Goal: Task Accomplishment & Management: Complete application form

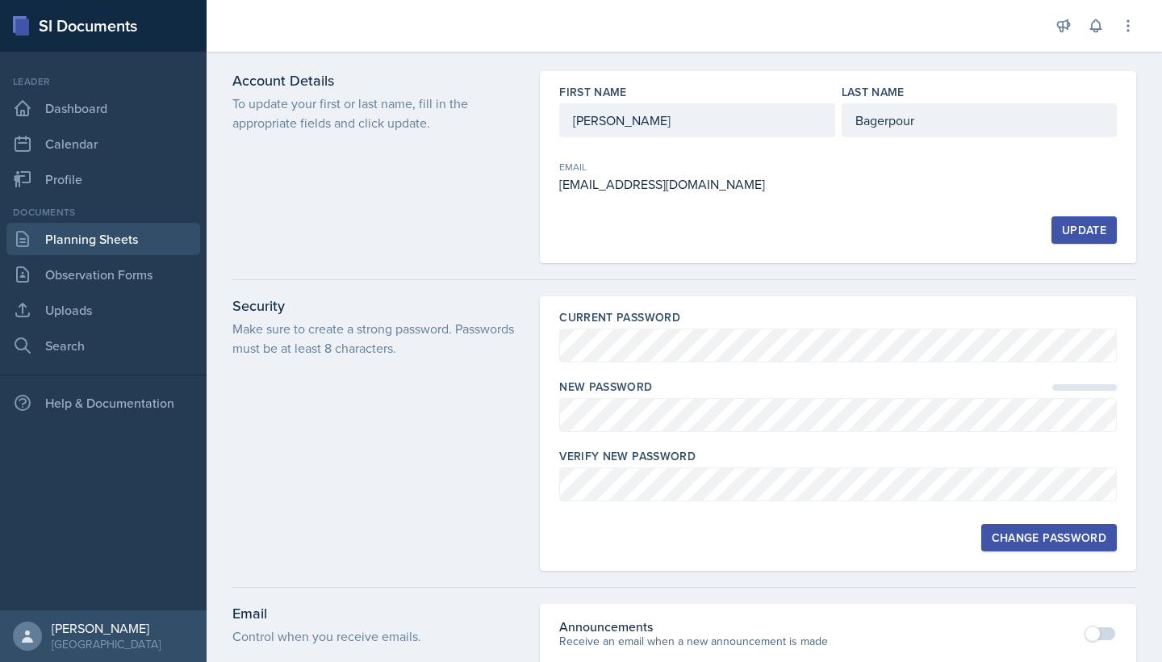
click at [93, 244] on link "Planning Sheets" at bounding box center [103, 239] width 194 height 32
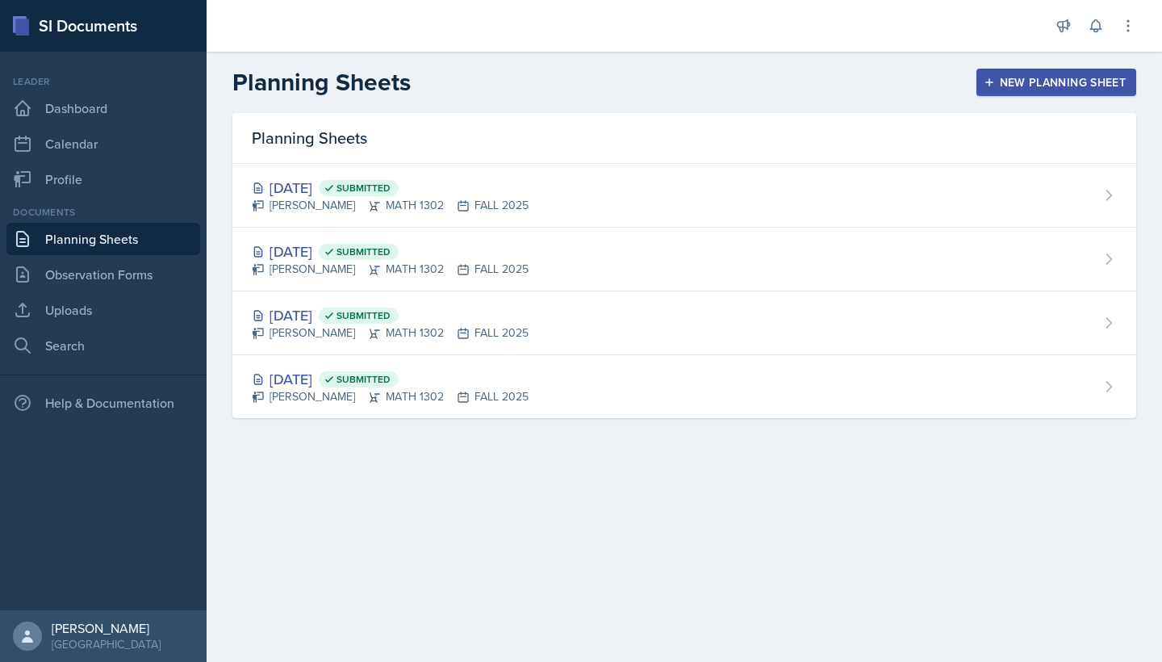
click at [527, 80] on div "New Planning Sheet" at bounding box center [1056, 82] width 139 height 13
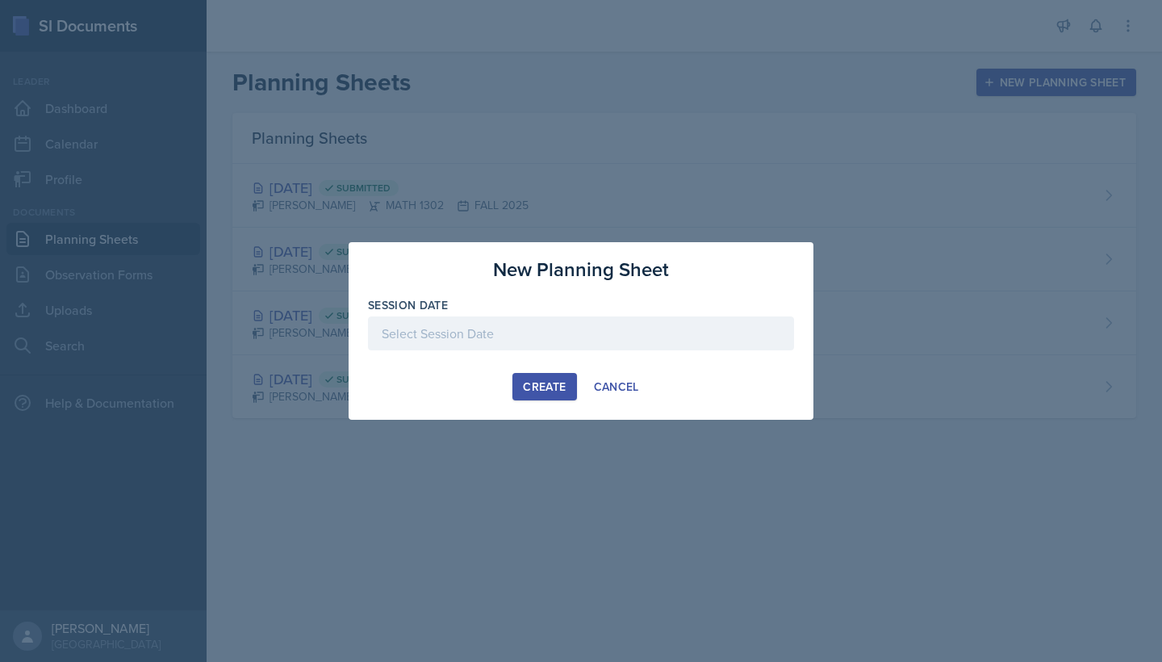
click at [527, 387] on div "Create" at bounding box center [544, 386] width 43 height 13
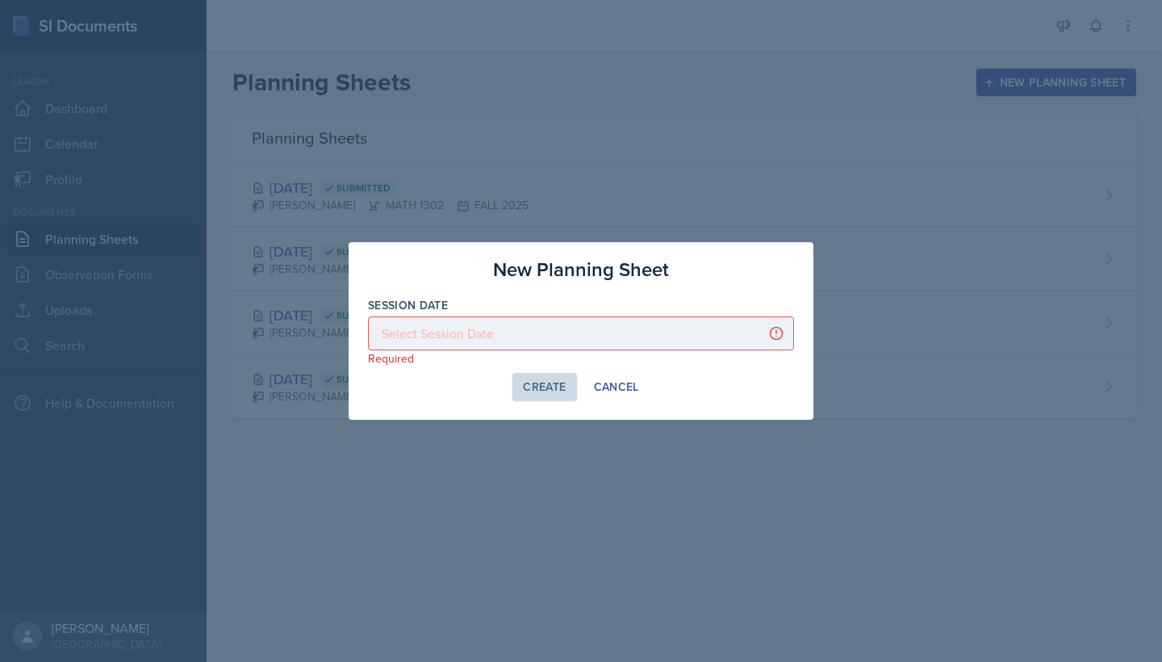
click at [527, 328] on div at bounding box center [581, 333] width 426 height 34
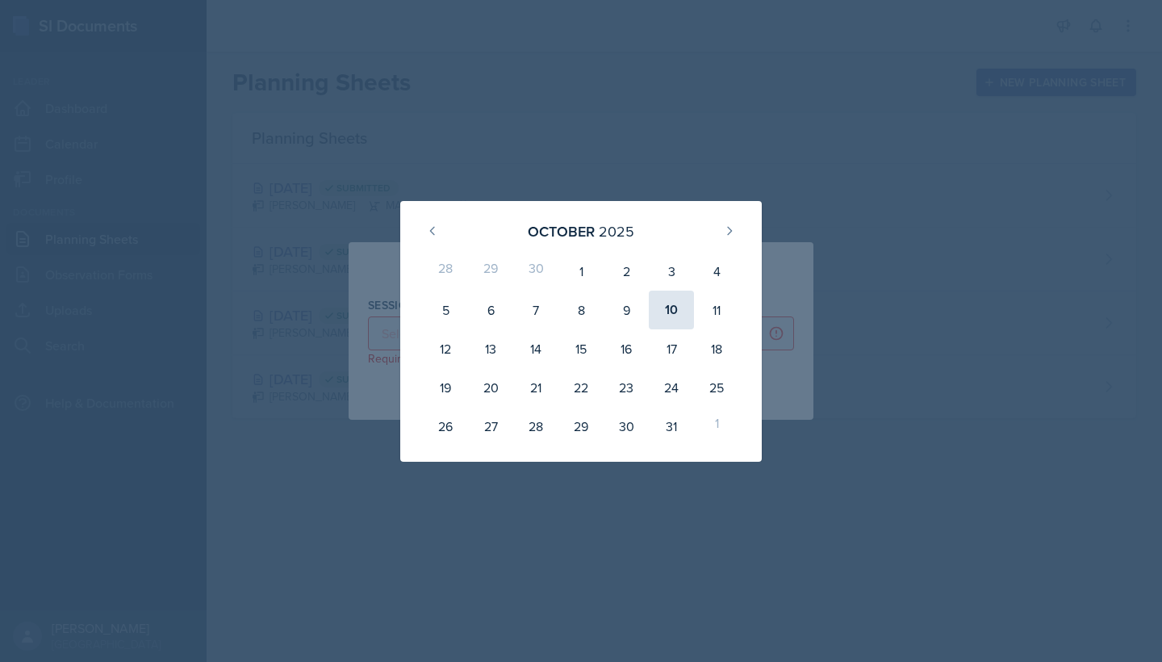
click at [527, 316] on div "10" at bounding box center [671, 310] width 45 height 39
type input "[DATE]"
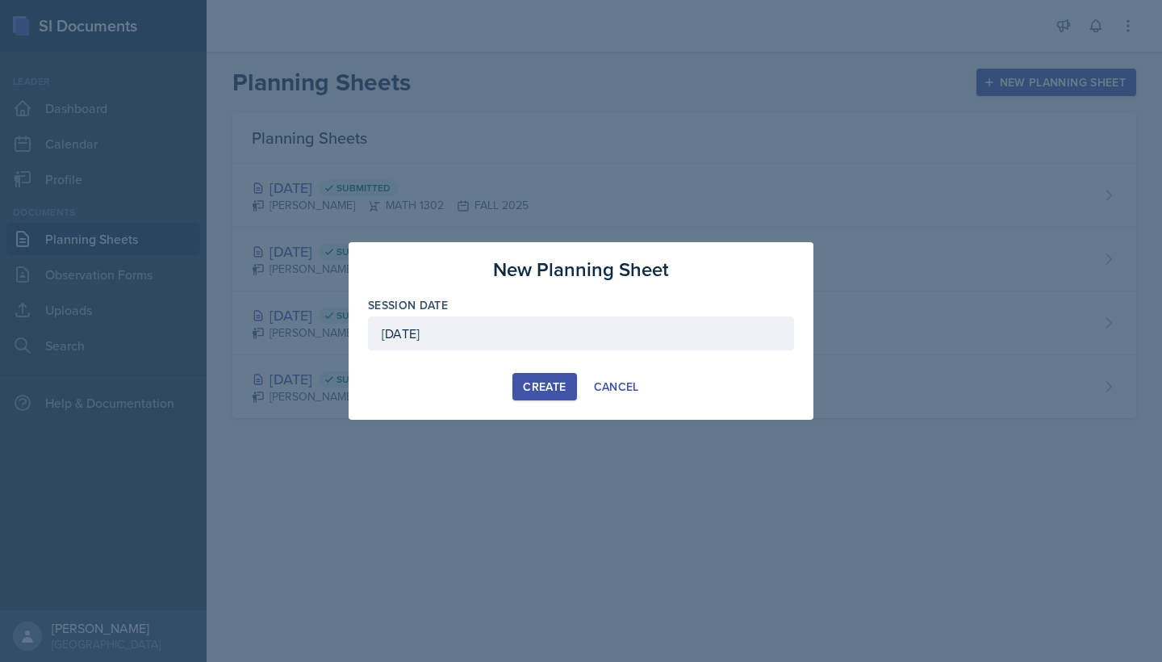
click at [527, 393] on div "Create" at bounding box center [544, 386] width 43 height 13
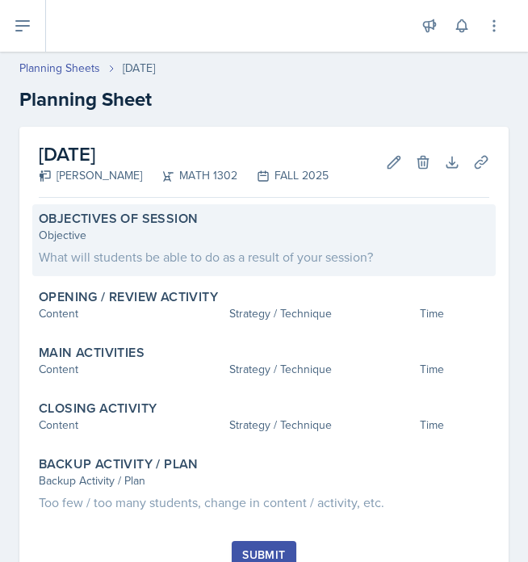
click at [127, 250] on div "What will students be able to do as a result of your session?" at bounding box center [264, 256] width 450 height 19
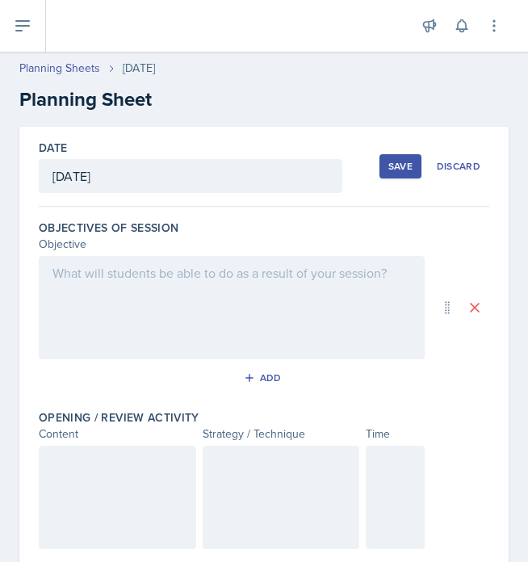
click at [77, 285] on div at bounding box center [232, 307] width 386 height 103
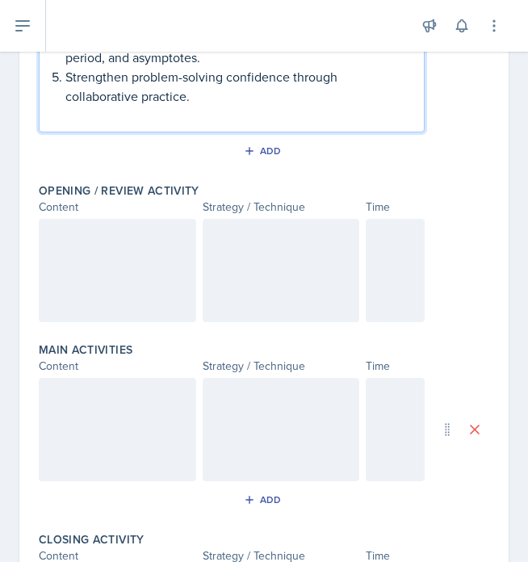
scroll to position [431, 0]
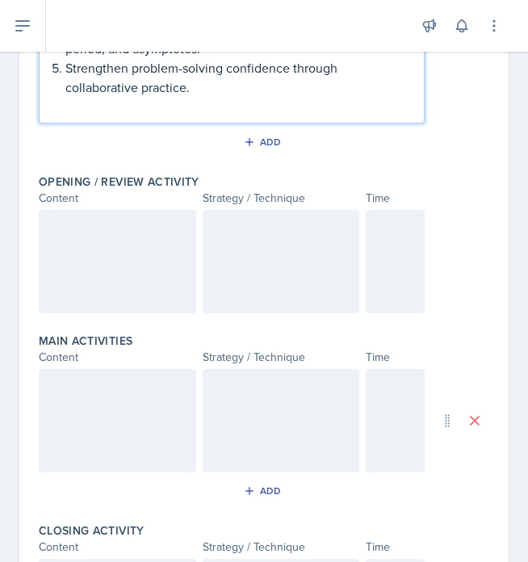
click at [148, 256] on div at bounding box center [117, 261] width 157 height 103
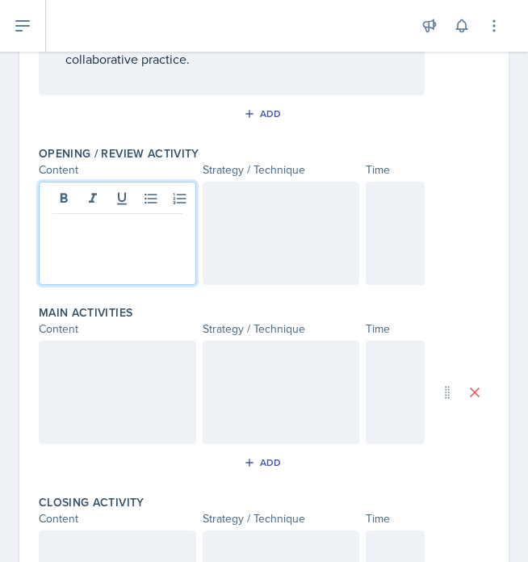
click at [278, 212] on div at bounding box center [281, 233] width 157 height 103
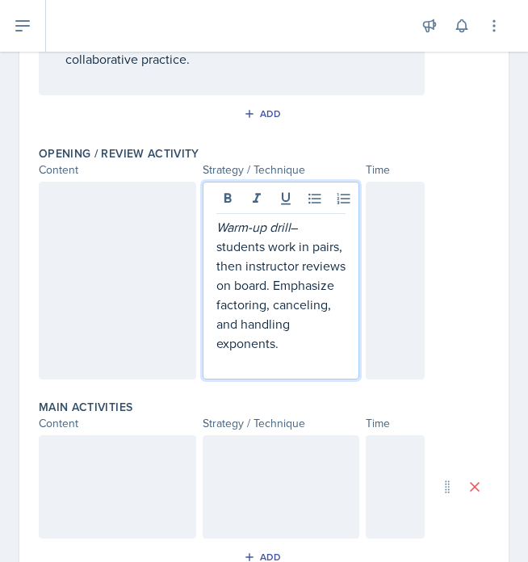
click at [387, 263] on div at bounding box center [395, 281] width 59 height 198
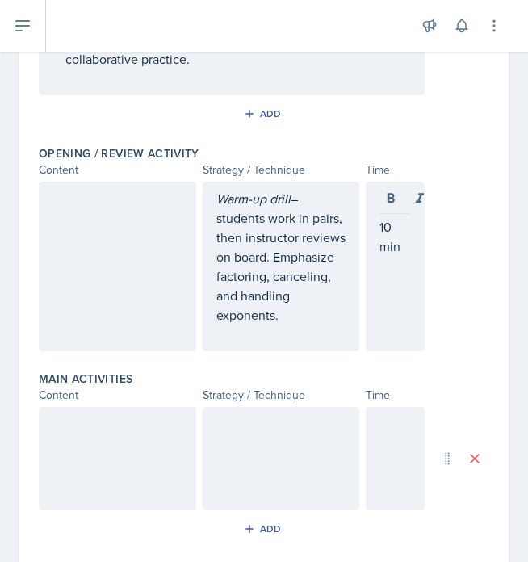
click at [169, 249] on div at bounding box center [117, 266] width 157 height 169
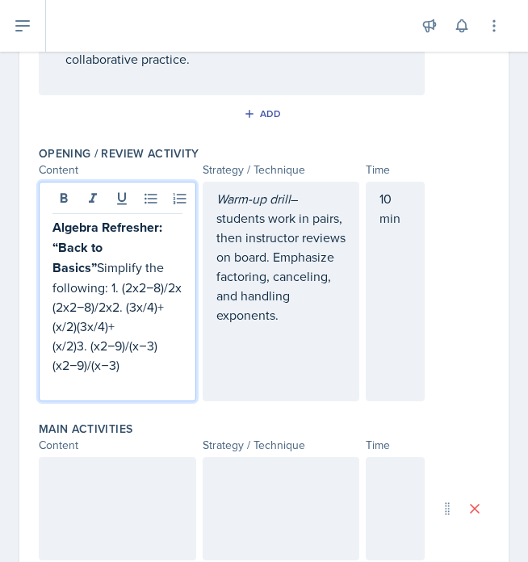
click at [79, 346] on p "Algebra Refresher: “Back to Basics” Simplify the following: 1. (2x2−8)/2x(2x2−8…" at bounding box center [117, 295] width 130 height 157
click at [173, 307] on p "Algebra Refresher: “Back to Basics” Simplify the following: 1. (2x2−8)/2x(2x2−8…" at bounding box center [117, 276] width 130 height 119
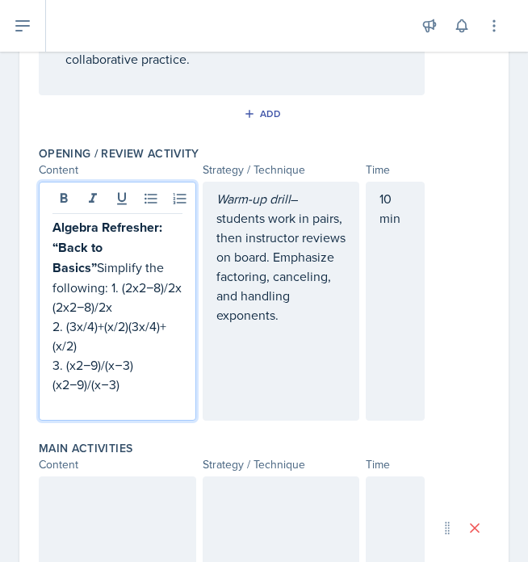
click at [71, 309] on p "Algebra Refresher: “Back to Basics” Simplify the following: 1. (2x2−8)/2x(2x2−8…" at bounding box center [117, 266] width 130 height 99
drag, startPoint x: 124, startPoint y: 307, endPoint x: 42, endPoint y: 307, distance: 82.3
click at [42, 307] on div "Algebra Refresher: “Back to Basics” Simplify the following: 1. (2x*2 − 8) / 2x …" at bounding box center [117, 301] width 157 height 239
click at [80, 324] on p "2. (3x/4)+(x/2)(3x/4)+(x/2)" at bounding box center [117, 335] width 130 height 39
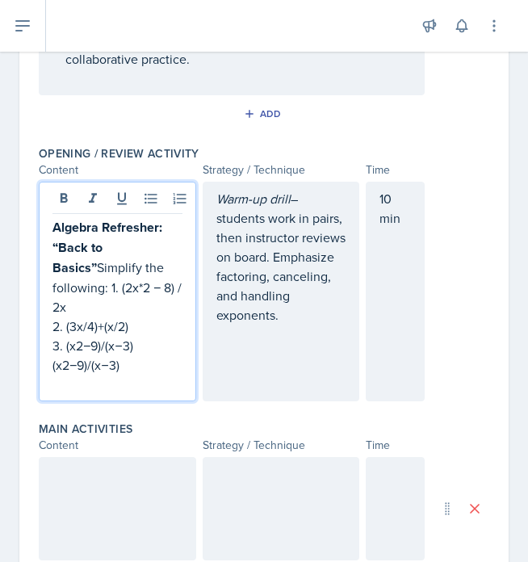
click at [72, 316] on p "2. (3x/4)+(x/2)" at bounding box center [117, 325] width 130 height 19
click at [131, 344] on p "3. (x2−9)/(x−3)(x2−9)/(x−3)" at bounding box center [117, 355] width 130 height 39
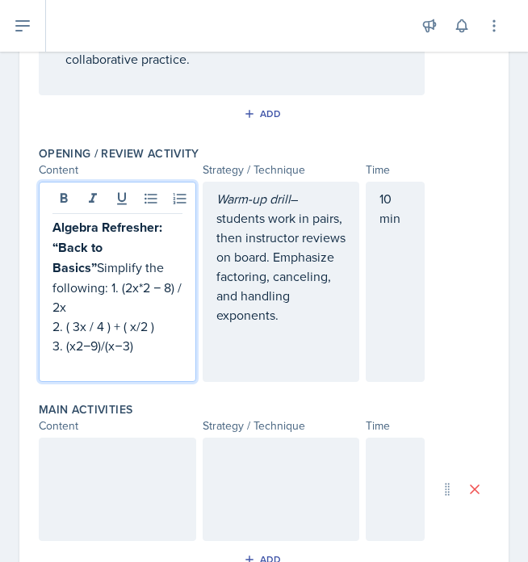
click at [55, 316] on p "2. ( 3x / 4 ) + ( x/2 )" at bounding box center [117, 325] width 130 height 19
click at [59, 289] on p "Algebra Refresher: “Back to Basics” Simplify the following: 1. (2x*2 − 8) / 2x" at bounding box center [117, 266] width 130 height 99
click at [68, 316] on p "2. ( 3x / 4 ) + ( x/2 )" at bounding box center [117, 325] width 130 height 19
click at [55, 290] on p "Algebra Refresher: “Back to Basics” Simplify the following: 1. (2x*2 − 8) / 2x" at bounding box center [117, 266] width 130 height 99
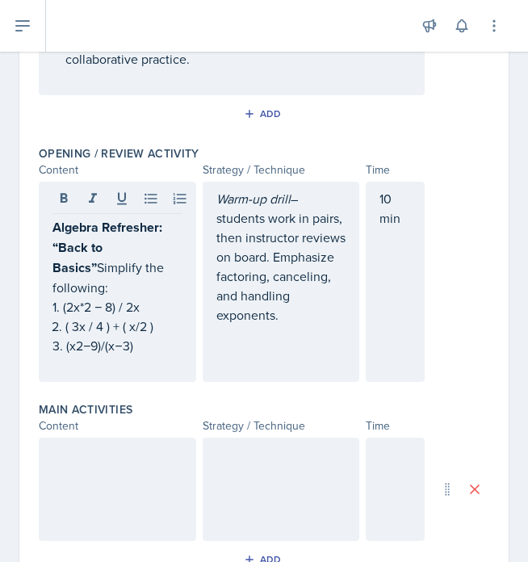
drag, startPoint x: 51, startPoint y: 287, endPoint x: 164, endPoint y: 336, distance: 123.2
click at [164, 336] on div "Algebra Refresher: “Back to Basics” Simplify the following: 1. (2x*2 − 8) / 2x …" at bounding box center [117, 282] width 157 height 200
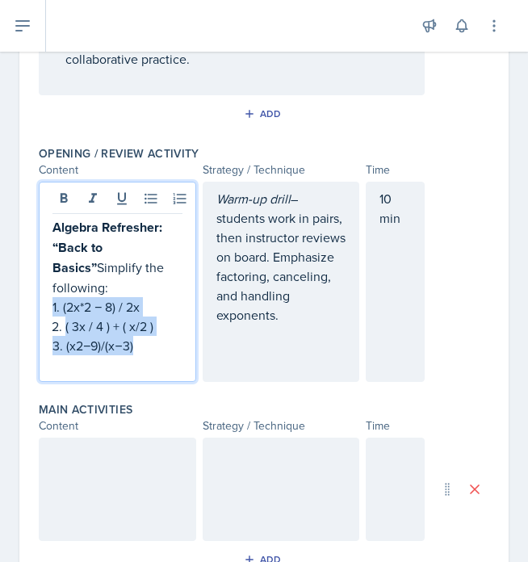
drag, startPoint x: 147, startPoint y: 332, endPoint x: 44, endPoint y: 279, distance: 115.5
click at [44, 279] on div "Algebra Refresher: “Back to Basics” Simplify the following: 1. (2x*2 − 8) / 2x …" at bounding box center [117, 282] width 157 height 200
click at [176, 203] on icon at bounding box center [180, 198] width 16 height 16
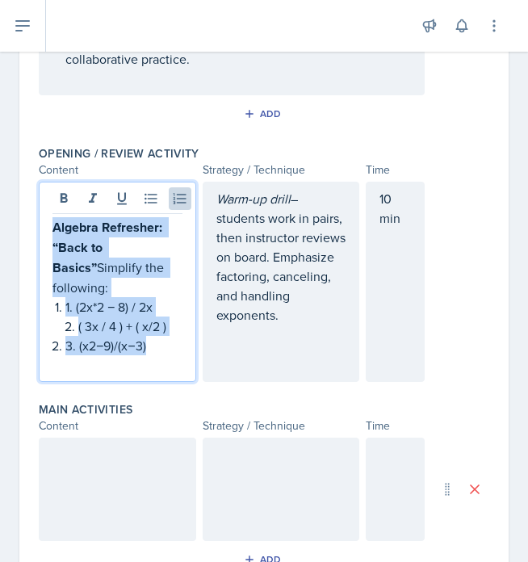
click at [67, 336] on p "3. (x2−9)/(x−3)" at bounding box center [123, 345] width 117 height 19
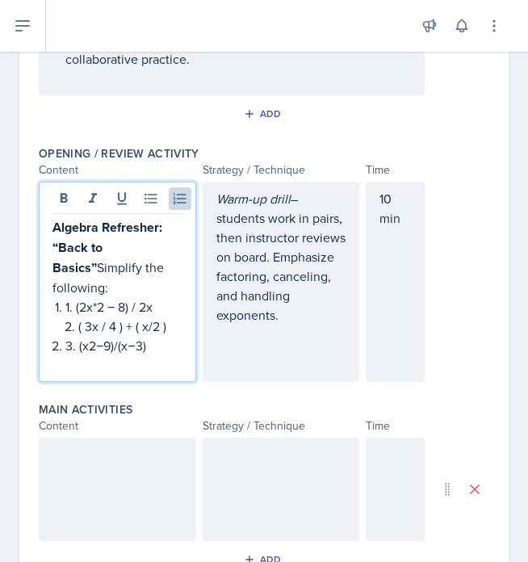
click at [65, 289] on div "Algebra Refresher: “Back to Basics” Simplify the following: 1. (2x*2 − 8) / 2x …" at bounding box center [117, 295] width 130 height 157
click at [66, 297] on p "1. (2x*2 − 8) / 2x" at bounding box center [123, 306] width 117 height 19
click at [77, 297] on p "1. (2x*2 − 8) / 2x" at bounding box center [123, 306] width 117 height 19
click at [81, 316] on p "( 3x / 4 ) + ( x/2 )" at bounding box center [130, 325] width 104 height 19
click at [78, 316] on p "( 3x / 4 ) + ( x/2 )" at bounding box center [130, 325] width 104 height 19
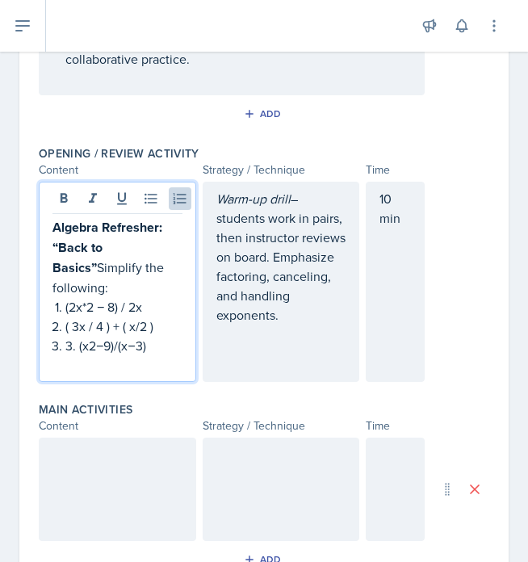
click at [76, 336] on p "3. (x2−9)/(x−3)" at bounding box center [123, 345] width 117 height 19
click at [141, 355] on p at bounding box center [117, 364] width 130 height 19
click at [65, 297] on p "(2x*2 − 8) / 2x" at bounding box center [123, 306] width 117 height 19
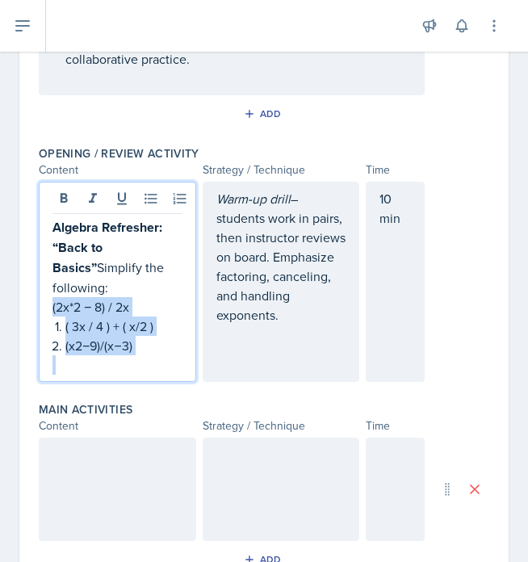
drag, startPoint x: 144, startPoint y: 334, endPoint x: 46, endPoint y: 283, distance: 110.8
click at [46, 283] on div "Algebra Refresher: “Back to Basics” Simplify the following: (2x*2 − 8) / 2x ( 3…" at bounding box center [117, 282] width 157 height 200
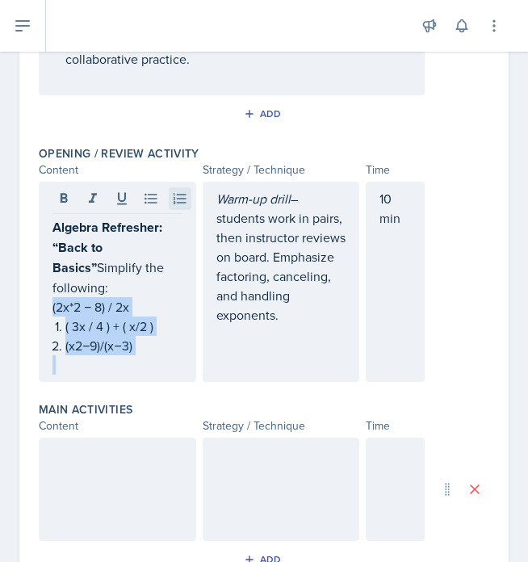
click at [175, 201] on icon at bounding box center [179, 198] width 13 height 10
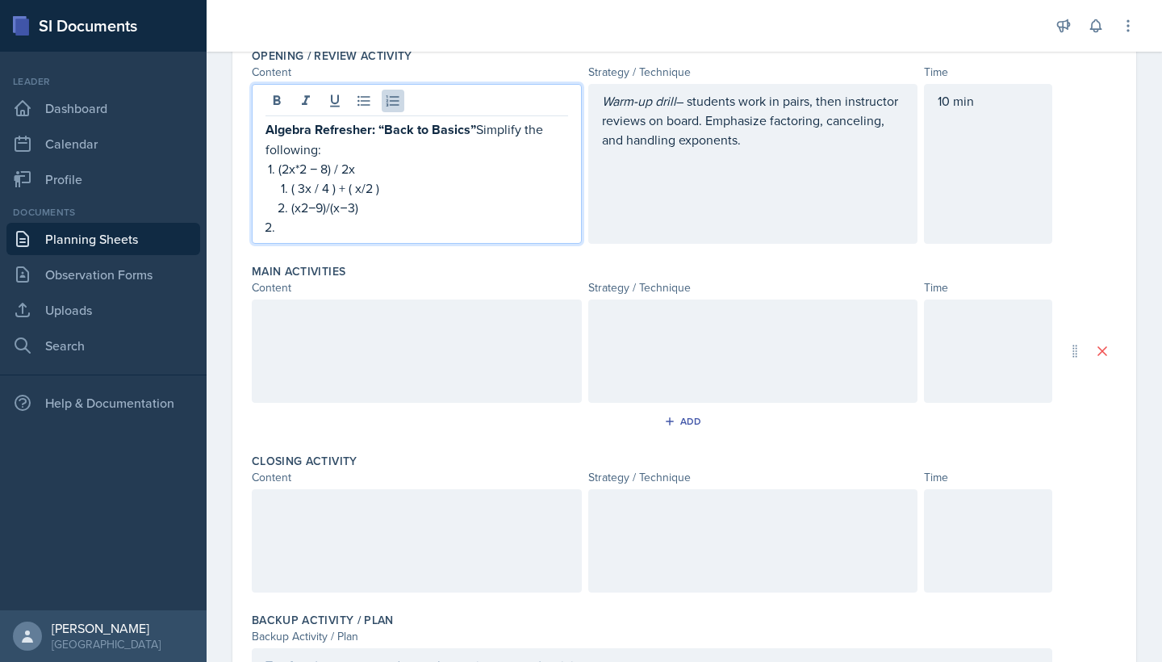
click at [414, 204] on p "(x2−9)/(x−3)" at bounding box center [429, 207] width 277 height 19
click at [291, 211] on p "(x2−9)/(x−3)" at bounding box center [429, 207] width 277 height 19
click at [294, 193] on p "( 3x / 4 ) + ( x/2 )" at bounding box center [429, 187] width 277 height 19
click at [292, 211] on p "(x2−9)/(x−3)" at bounding box center [429, 207] width 277 height 19
click at [298, 236] on p at bounding box center [423, 226] width 290 height 19
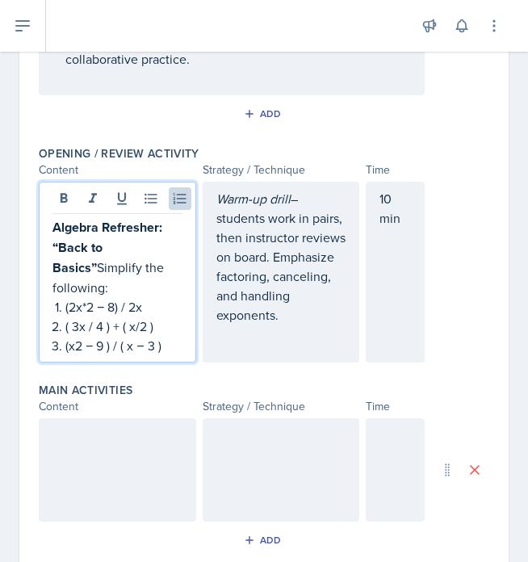
click at [77, 336] on p "(x2 − 9 ) / ( x − 3 )" at bounding box center [123, 345] width 117 height 19
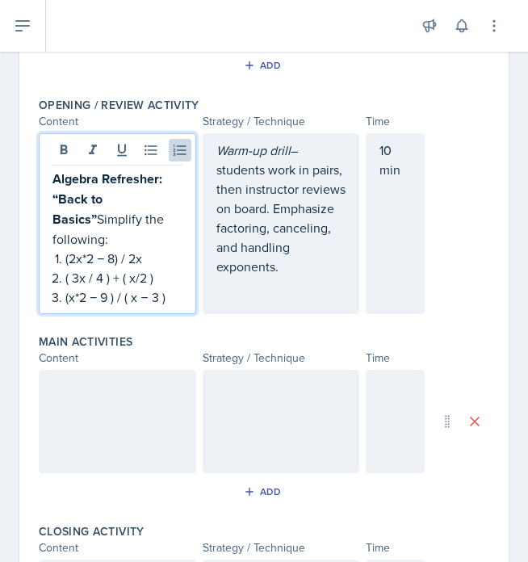
scroll to position [483, 0]
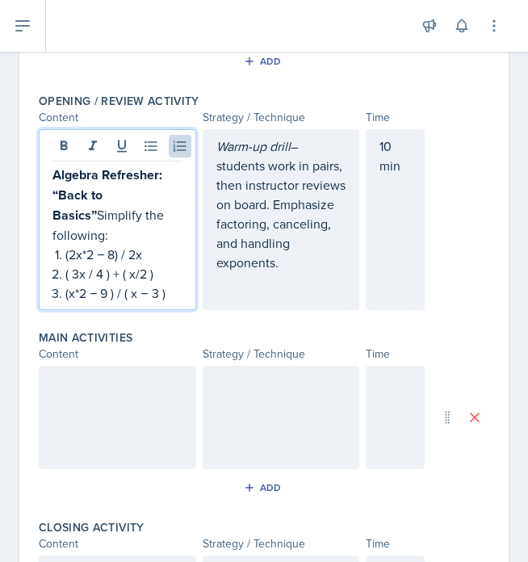
click at [275, 206] on p "Warm-up drill – students work in pairs, then instructor reviews on board. Empha…" at bounding box center [281, 204] width 130 height 136
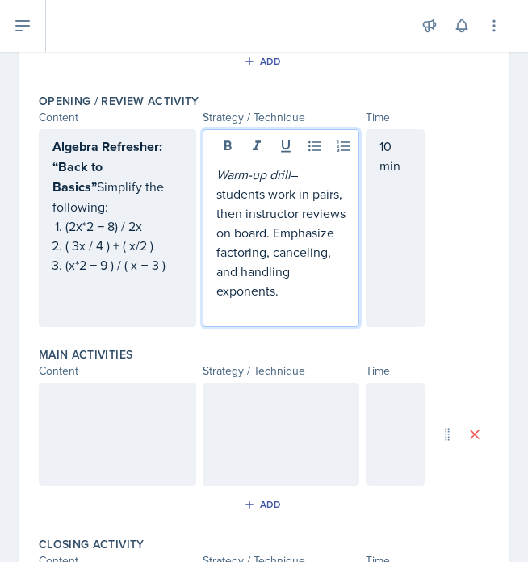
click at [276, 236] on p "Warm-up drill – students work in pairs, then instructor reviews on board. Empha…" at bounding box center [281, 233] width 130 height 136
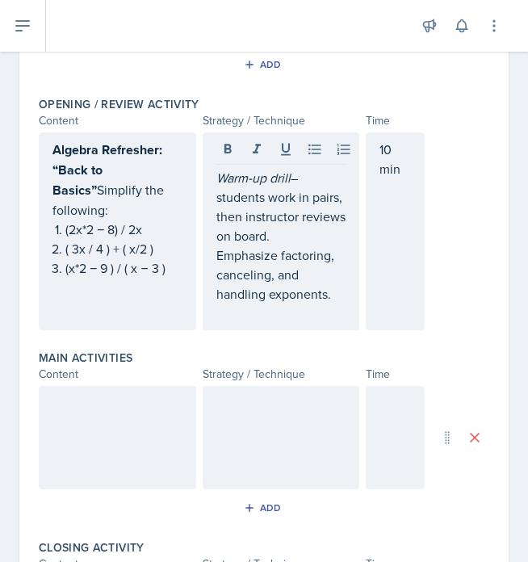
scroll to position [497, 0]
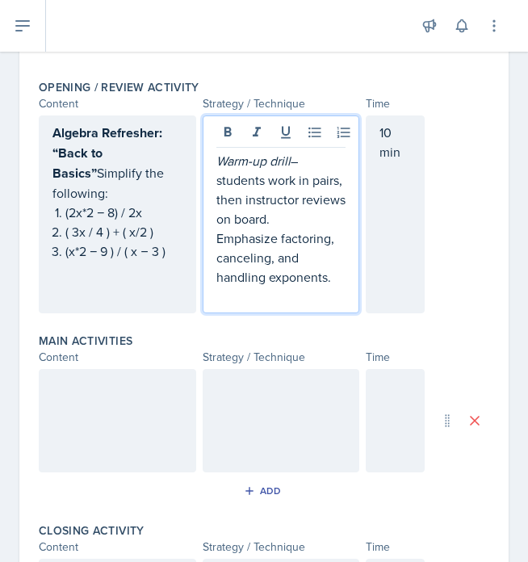
click at [112, 405] on div at bounding box center [117, 420] width 157 height 103
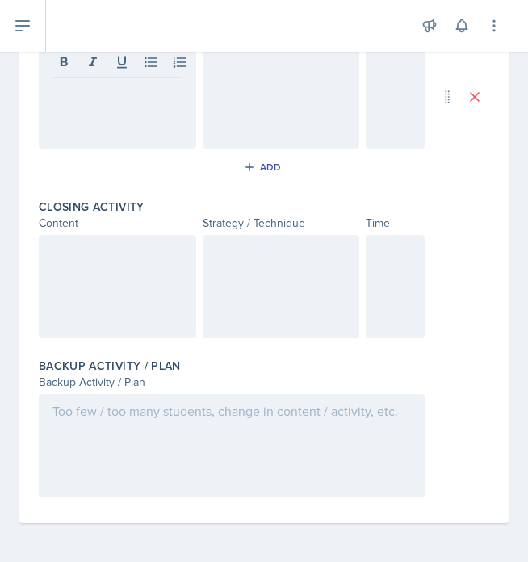
scroll to position [792, 0]
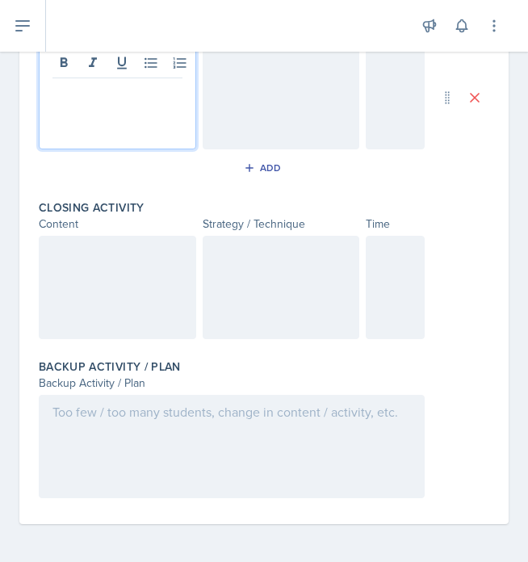
click at [109, 426] on div at bounding box center [232, 446] width 386 height 103
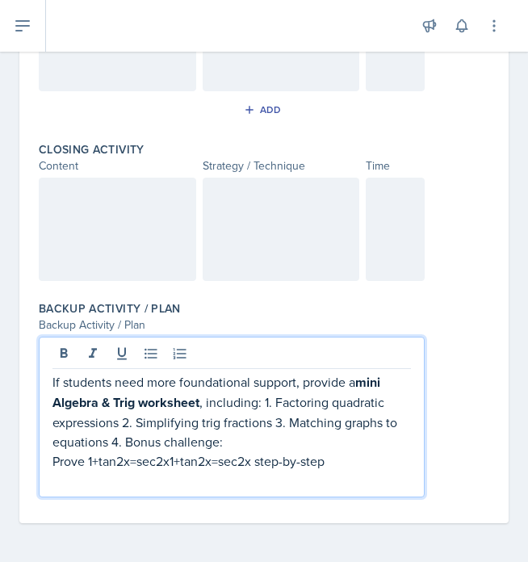
scroll to position [849, 0]
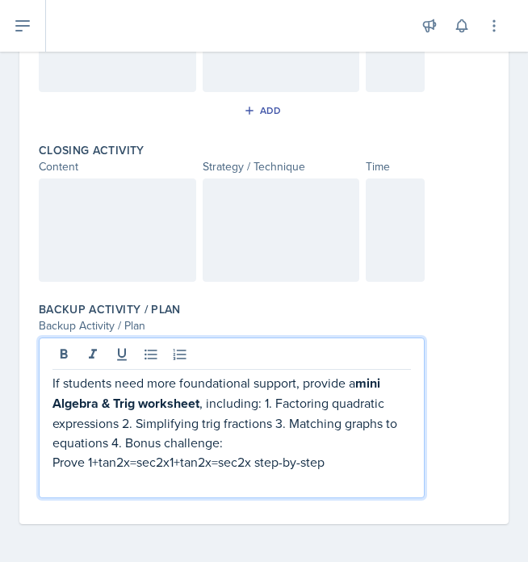
click at [58, 461] on p "If students need more foundational support, provide a mini Algebra & Trig works…" at bounding box center [231, 422] width 358 height 98
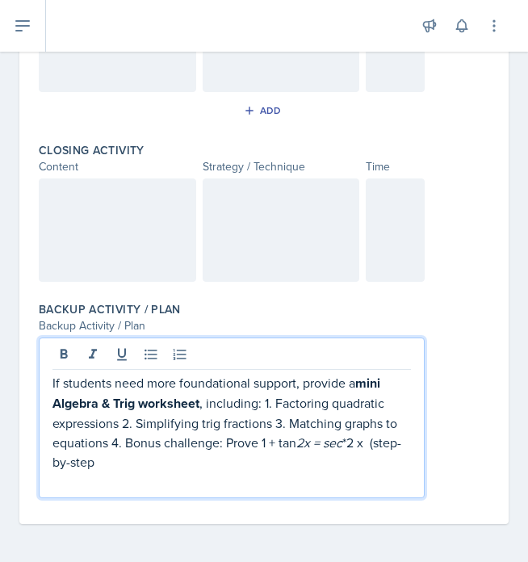
click at [117, 472] on p at bounding box center [231, 480] width 358 height 19
click at [96, 463] on p "If students need more foundational support, provide a mini Algebra & Trig works…" at bounding box center [231, 422] width 358 height 98
click at [299, 446] on em "2x = sec" at bounding box center [319, 442] width 46 height 18
click at [342, 453] on p "If students need more foundational support, provide a mini Algebra & Trig works…" at bounding box center [231, 422] width 358 height 98
click at [311, 442] on em "2x = sec" at bounding box center [323, 442] width 46 height 18
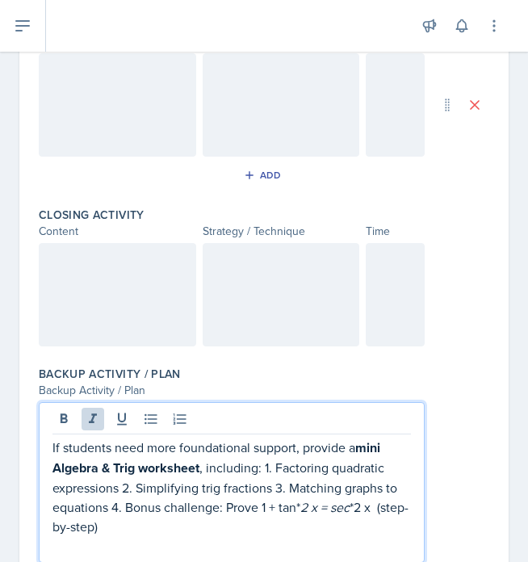
scroll to position [762, 0]
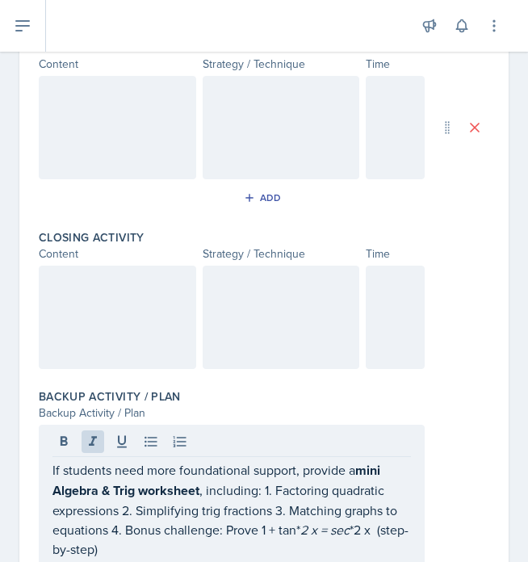
click at [77, 298] on div at bounding box center [117, 316] width 157 height 103
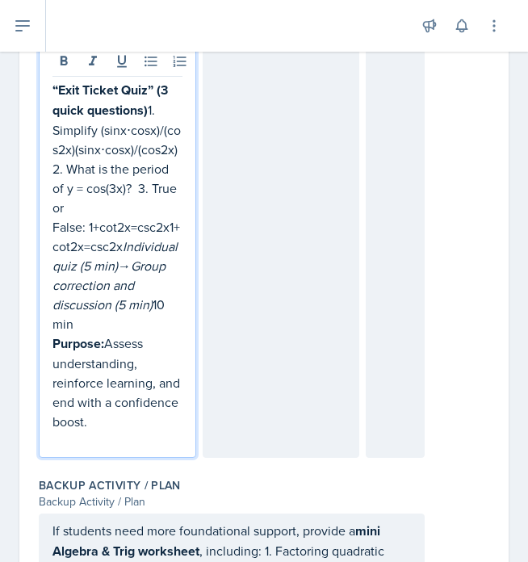
scroll to position [967, 0]
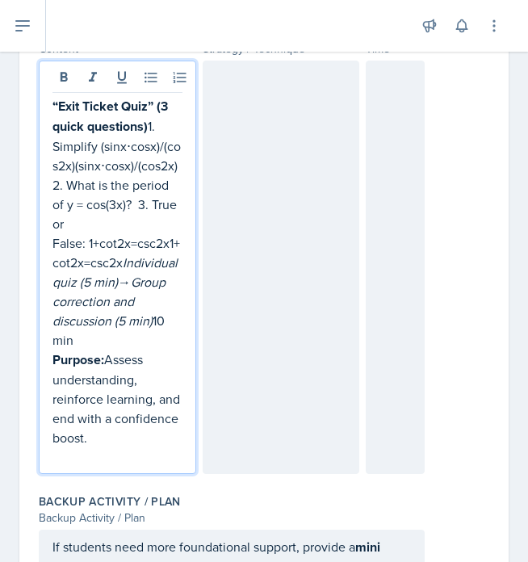
click at [119, 349] on p "“Exit Ticket Quiz” (3 quick questions) 1. Simplify (sin⁡x⋅cos⁡x)/(cos⁡2x)(sinx⋅…" at bounding box center [117, 222] width 130 height 253
drag, startPoint x: 91, startPoint y: 282, endPoint x: 84, endPoint y: 357, distance: 75.4
click at [84, 349] on p "“Exit Ticket Quiz” (3 quick questions) 1. Simplify (sin⁡x⋅cos⁡x)/(cos⁡2x)(sinx⋅…" at bounding box center [117, 222] width 130 height 253
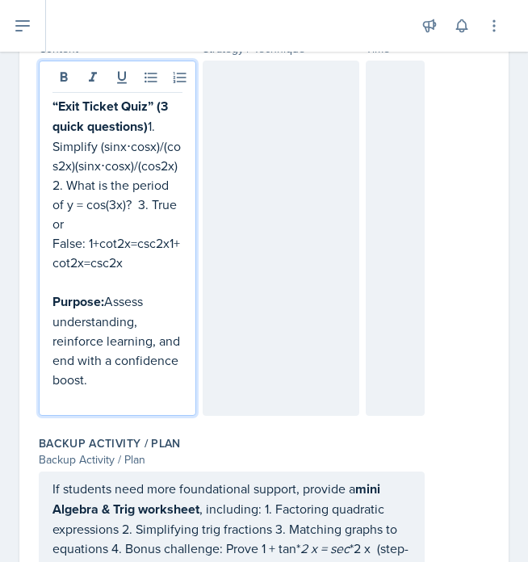
click at [264, 132] on div at bounding box center [281, 238] width 157 height 355
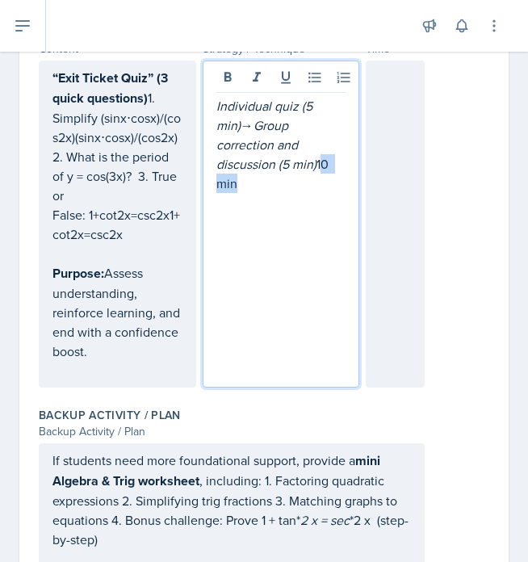
drag, startPoint x: 291, startPoint y: 170, endPoint x: 242, endPoint y: 165, distance: 49.5
click at [242, 165] on p "Individual quiz (5 min) → Group correction and discussion (5 min) 10 min" at bounding box center [281, 144] width 130 height 97
click at [399, 103] on div at bounding box center [395, 224] width 59 height 327
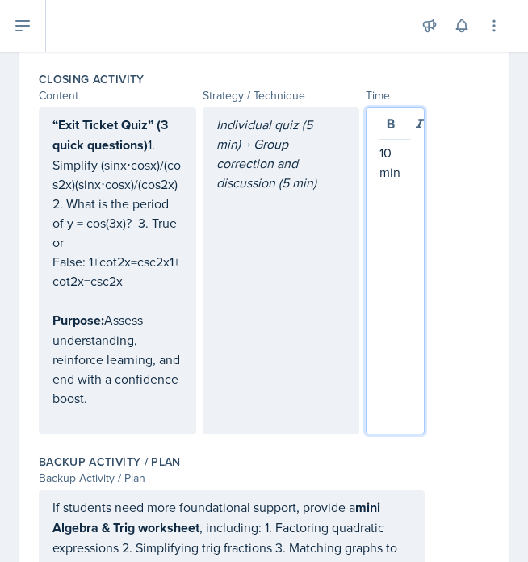
scroll to position [918, 0]
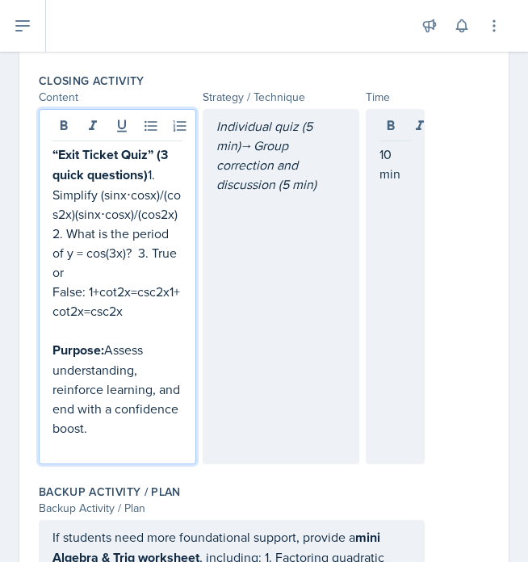
click at [55, 168] on p "“Exit Ticket Quiz” (3 quick questions) 1. Simplify (sin⁡x⋅cos⁡x)/(cos⁡2x)(sinx⋅…" at bounding box center [117, 232] width 130 height 176
click at [162, 176] on p "“Exit Ticket Quiz” (3 quick questions) 1. 1. Simplify (sin⁡x⋅cos⁡x)/(cos⁡2x)(si…" at bounding box center [117, 232] width 130 height 176
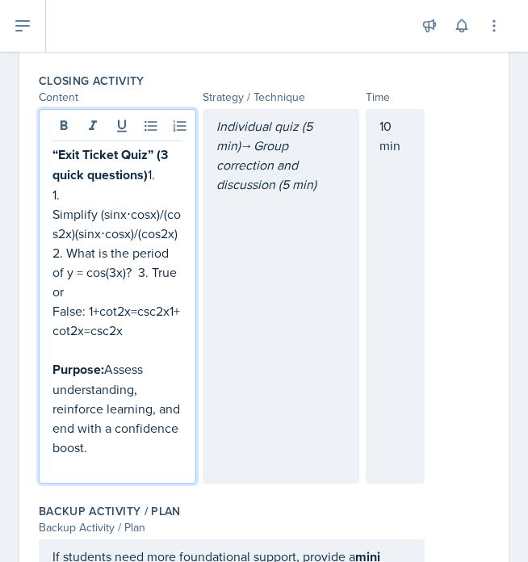
click at [172, 176] on p "“Exit Ticket Quiz” (3 quick questions) 1." at bounding box center [117, 164] width 130 height 40
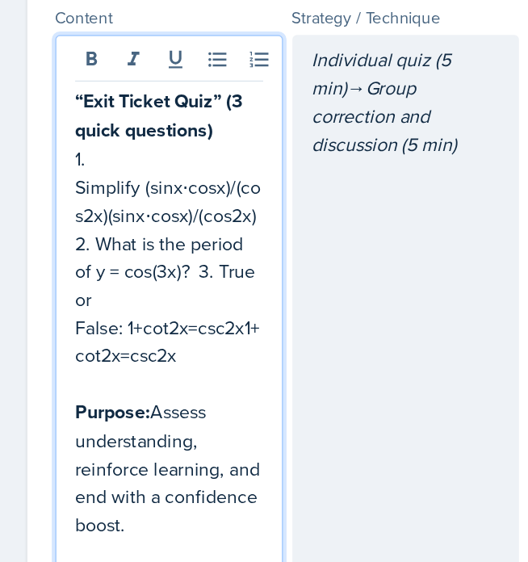
click at [76, 185] on p "1. Simplify (sin⁡x⋅cos⁡x)/(cos⁡2x)(sinx⋅cosx)/(cos2x) 2. What is the period of …" at bounding box center [117, 262] width 130 height 155
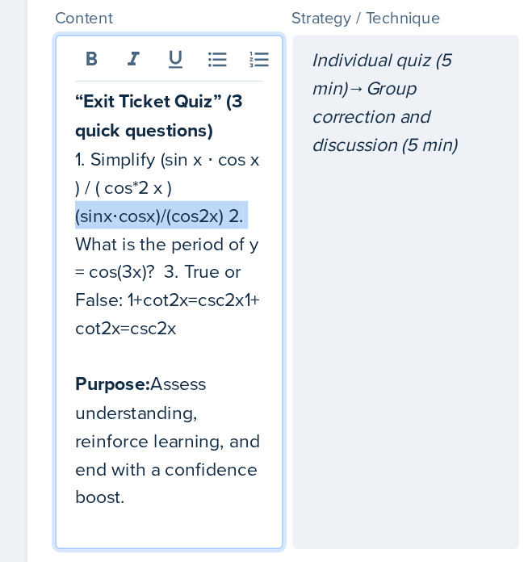
drag, startPoint x: 169, startPoint y: 149, endPoint x: 51, endPoint y: 148, distance: 118.6
click at [51, 148] on div "“Exit Ticket Quiz” (3 quick questions) 1. Simplify (sin⁡ x ⋅ cos ⁡x ) / ( cos*⁡…" at bounding box center [117, 286] width 157 height 355
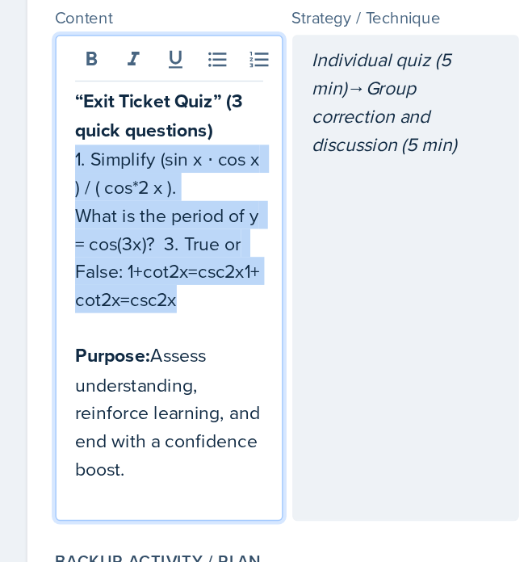
drag, startPoint x: 52, startPoint y: 108, endPoint x: 98, endPoint y: 222, distance: 122.7
click at [98, 222] on div "“Exit Ticket Quiz” (3 quick questions) 1. Simplify (sin⁡ x ⋅ cos ⁡x ) / ( cos*⁡…" at bounding box center [117, 290] width 130 height 293
click at [98, 224] on p "What is the period of y = cos(3x)? 3. True or False: 1+cot⁡2x=csc⁡2x1+cot2x=csc…" at bounding box center [117, 262] width 130 height 77
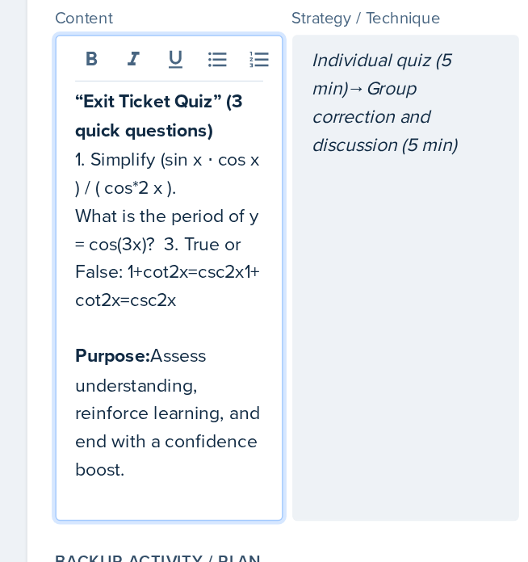
click at [86, 224] on p "What is the period of y = cos(3x)? 3. True or False: 1+cot⁡2x=csc⁡2x1+cot2x=csc…" at bounding box center [117, 262] width 130 height 77
click at [115, 224] on p "What is the period of y = cos(3x)? 3. True or False: 1+cot⁡2x=csc⁡2x1+cot2x=csc…" at bounding box center [117, 262] width 130 height 77
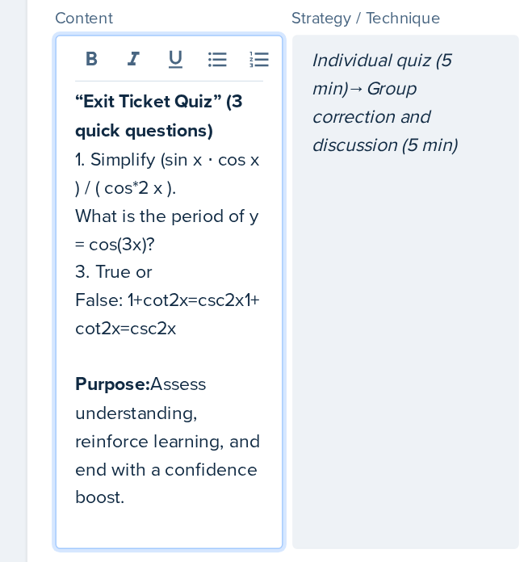
click at [171, 224] on p "What is the period of y = cos(3x)?" at bounding box center [117, 243] width 130 height 39
click at [52, 224] on p "What is the period of y = cos(3x)?" at bounding box center [117, 243] width 130 height 39
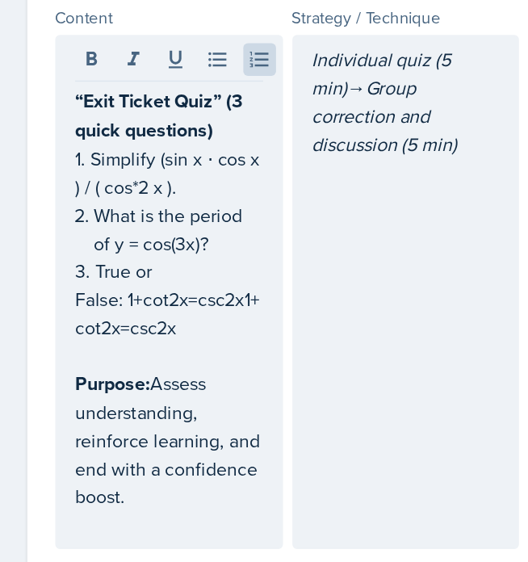
drag, startPoint x: 51, startPoint y: 111, endPoint x: 99, endPoint y: 229, distance: 127.4
click at [99, 229] on div "“Exit Ticket Quiz” (3 quick questions) 1. Simplify (sin⁡ x ⋅ cos ⁡x ) / ( cos*⁡…" at bounding box center [117, 286] width 157 height 355
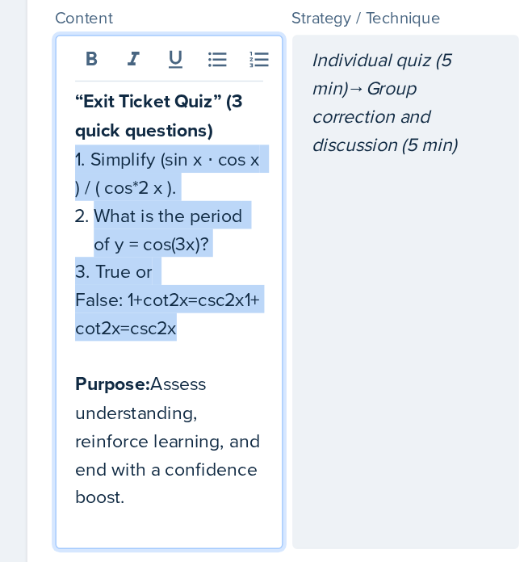
drag, startPoint x: 99, startPoint y: 229, endPoint x: 50, endPoint y: 110, distance: 129.2
click at [50, 110] on div "“Exit Ticket Quiz” (3 quick questions) 1. Simplify (sin⁡ x ⋅ cos ⁡x ) / ( cos*⁡…" at bounding box center [117, 286] width 157 height 355
click at [180, 120] on icon at bounding box center [179, 125] width 13 height 10
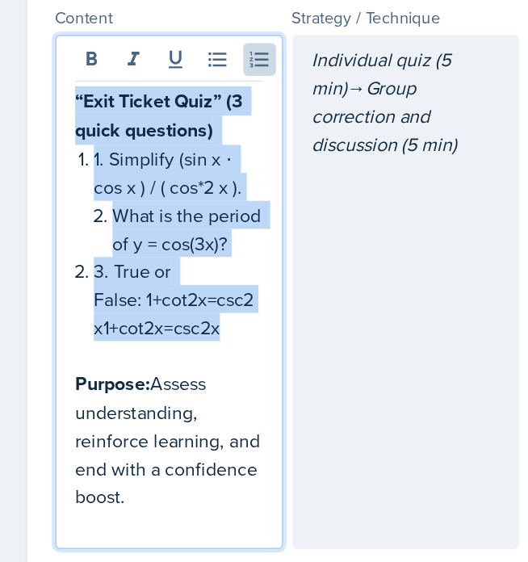
click at [79, 224] on p "What is the period of y = cos(3x)?" at bounding box center [130, 243] width 104 height 39
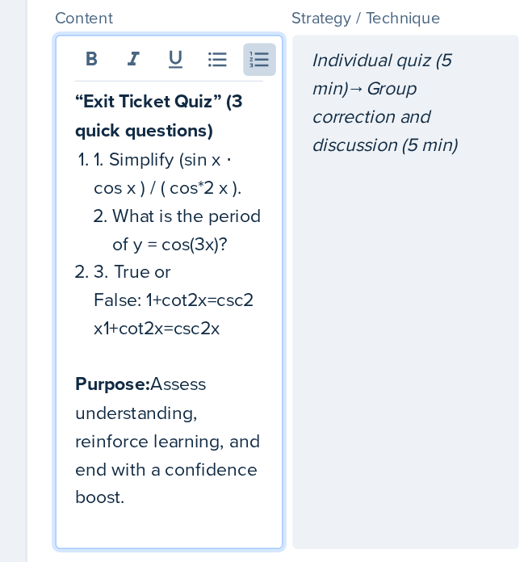
click at [78, 224] on p "What is the period of y = cos(3x)?" at bounding box center [130, 243] width 104 height 39
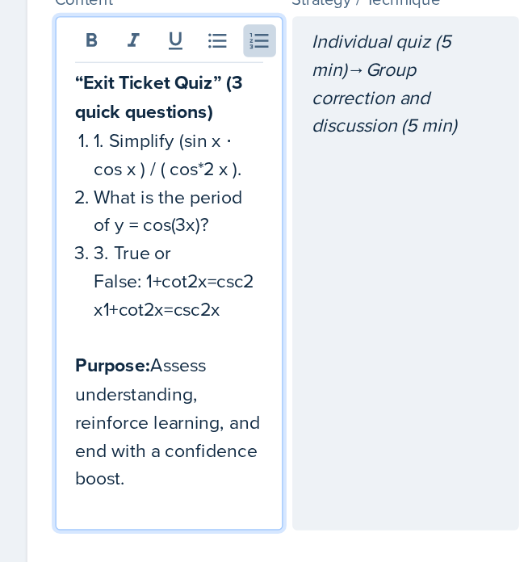
scroll to position [932, 0]
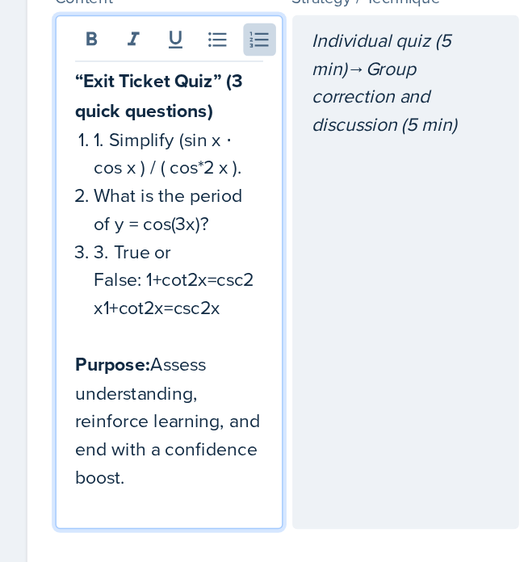
click at [78, 249] on p "3. True or False: 1+cot⁡2x=csc⁡2x1+cot2x=csc2x" at bounding box center [123, 278] width 117 height 58
click at [77, 171] on p "1. Simplify (sin⁡ x ⋅ cos ⁡x ) / ( cos*⁡2 x )." at bounding box center [123, 190] width 117 height 39
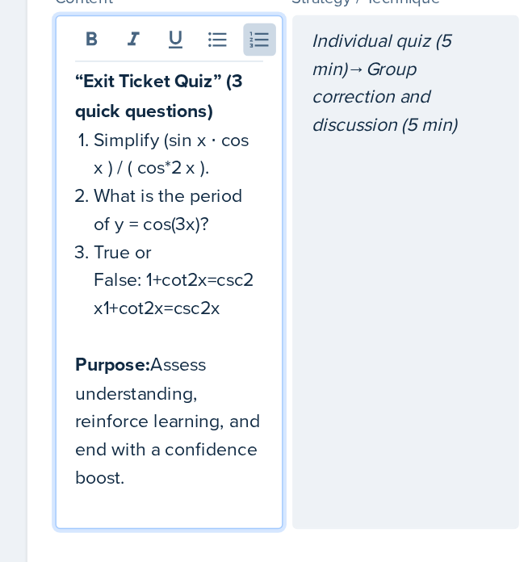
click at [116, 210] on p "What is the period of y = cos(3x)?" at bounding box center [123, 229] width 117 height 39
click at [69, 249] on p "True or False: 1+cot⁡2x=csc⁡2x1+cot2x=csc2x" at bounding box center [123, 278] width 117 height 58
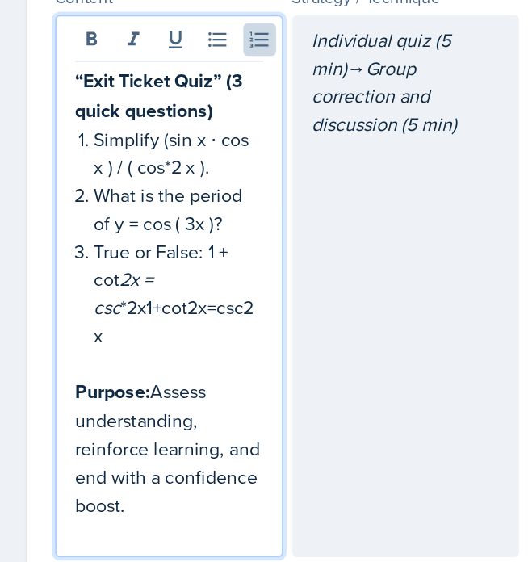
click at [85, 269] on em "⁡2x = csc" at bounding box center [87, 287] width 44 height 37
click at [95, 269] on em "⁡*2x = csc" at bounding box center [89, 287] width 48 height 37
click at [98, 249] on p "True or False: 1 + cot ⁡*2 x = csc *⁡2x1+cot2x=csc2x" at bounding box center [123, 287] width 117 height 77
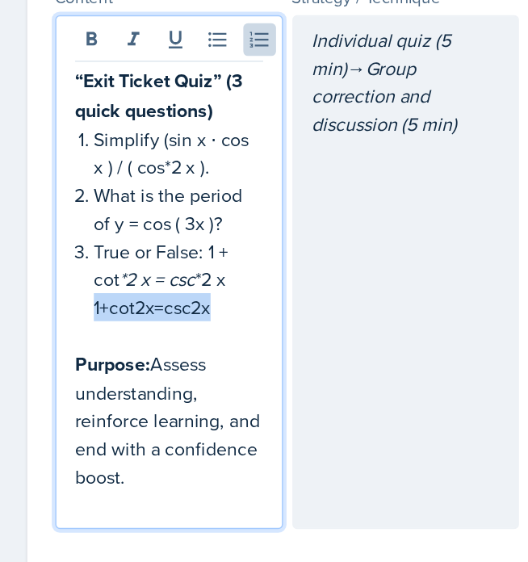
drag, startPoint x: 153, startPoint y: 211, endPoint x: 61, endPoint y: 214, distance: 92.0
click at [61, 214] on div "“Exit Ticket Quiz” (3 quick questions) Simplify (sin⁡ x ⋅ cos ⁡x ) / ( cos*⁡2 x…" at bounding box center [117, 287] width 130 height 312
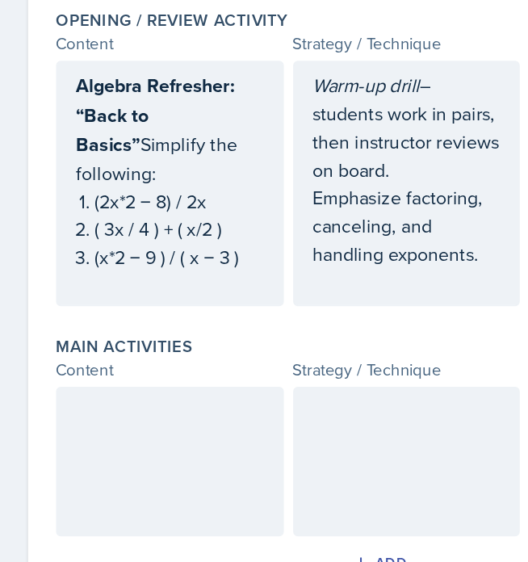
scroll to position [0, 0]
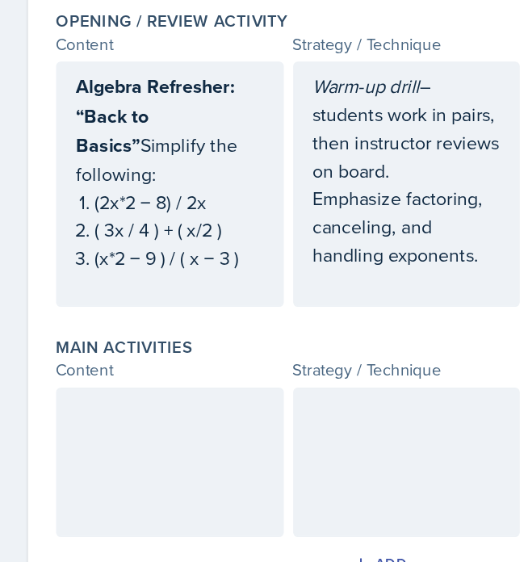
click at [105, 441] on div at bounding box center [117, 492] width 157 height 103
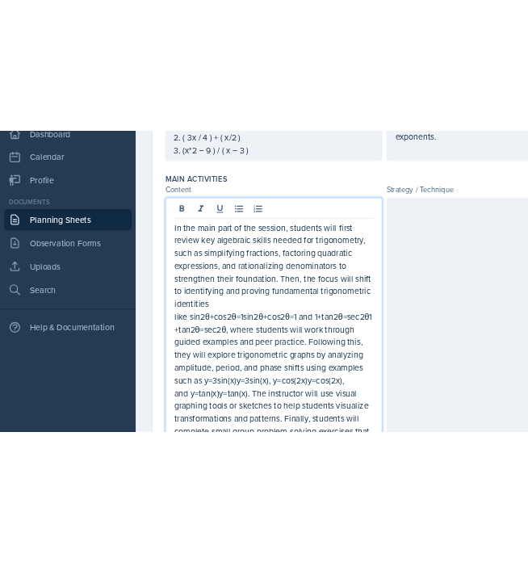
scroll to position [473, 0]
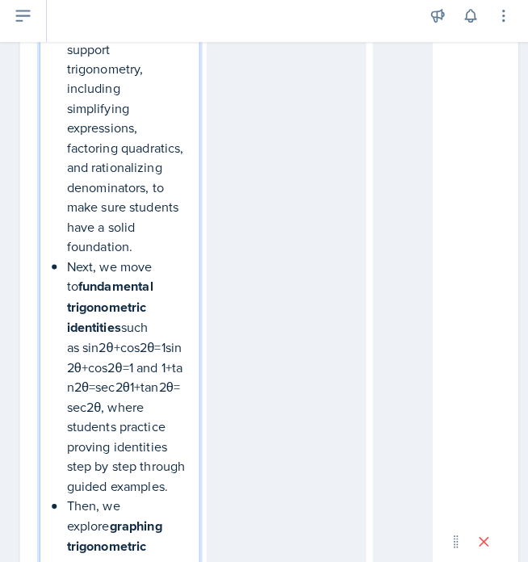
scroll to position [897, 0]
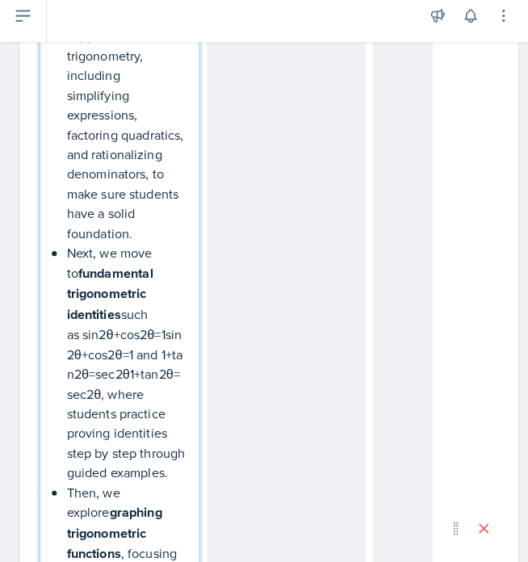
click at [83, 307] on p "Next, we move to fundamental trigonometric identities such as sin⁡2θ+cos⁡2θ=1si…" at bounding box center [123, 366] width 117 height 235
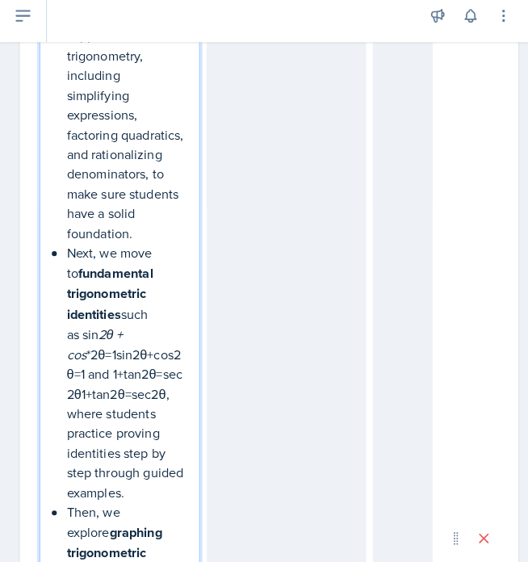
click at [81, 329] on em "2θ + cos" at bounding box center [94, 347] width 59 height 37
click at [97, 330] on p "Next, we move to fundamental trigonometric identities such as sin⁡* 2 θ + cos *…" at bounding box center [123, 376] width 117 height 254
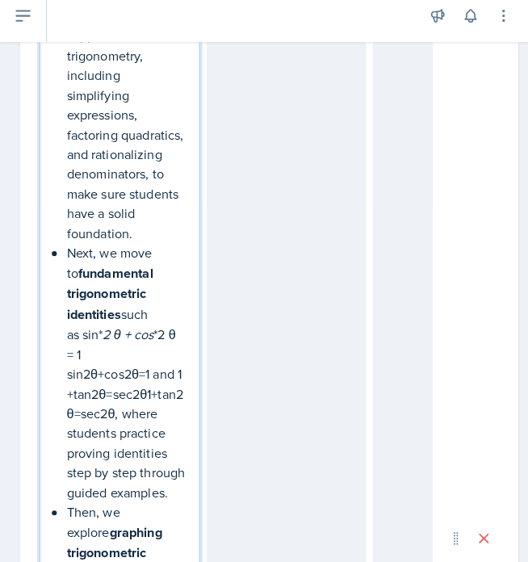
click at [148, 327] on p "Next, we move to fundamental trigonometric identities such as sin⁡* 2 θ + cos *…" at bounding box center [123, 376] width 117 height 254
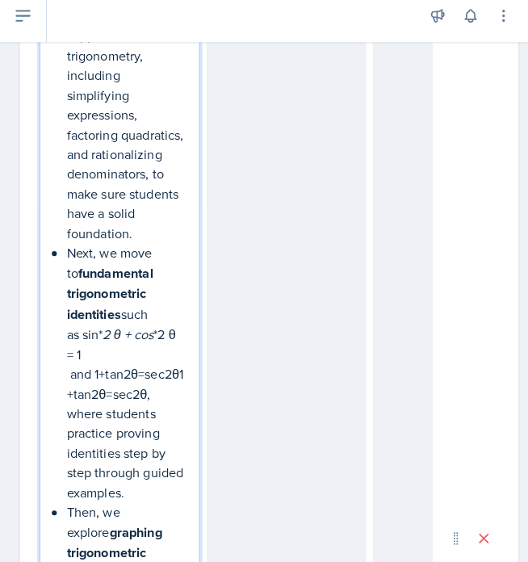
click at [70, 345] on p "Next, we move to fundamental trigonometric identities such as sin⁡* 2 θ + cos *…" at bounding box center [123, 376] width 117 height 254
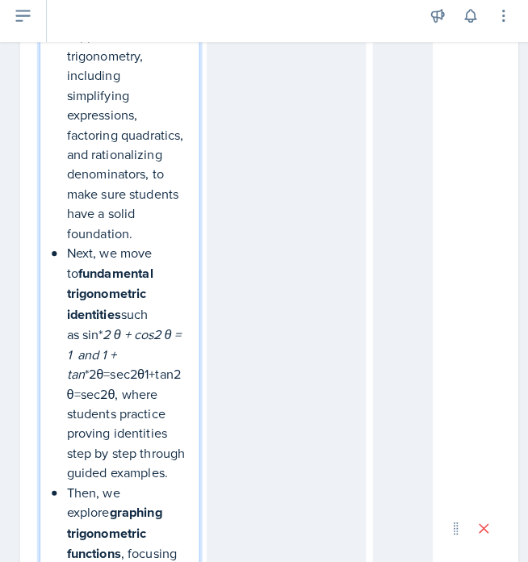
click at [137, 329] on em "2 θ + cos⁡2 θ = 1 and 1 + tan" at bounding box center [122, 357] width 115 height 56
click at [96, 349] on p "Next, we move to fundamental trigonometric identities such as sin⁡* 2 θ + cos⁡*…" at bounding box center [123, 366] width 117 height 235
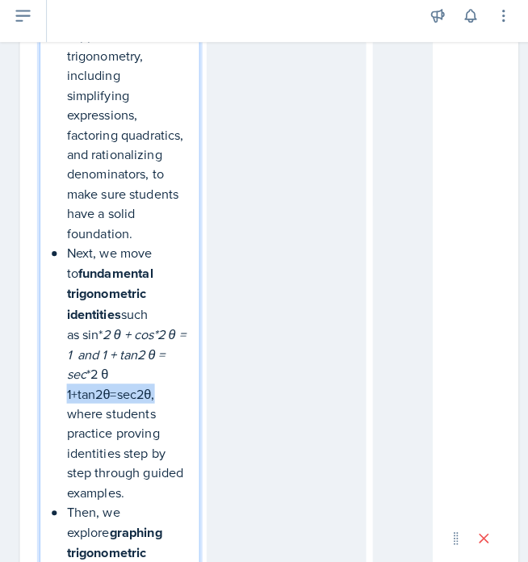
drag, startPoint x: 91, startPoint y: 348, endPoint x: 180, endPoint y: 351, distance: 88.8
click at [180, 351] on p "Next, we move to fundamental trigonometric identities such as sin⁡* 2 θ + cos⁡*…" at bounding box center [123, 376] width 117 height 254
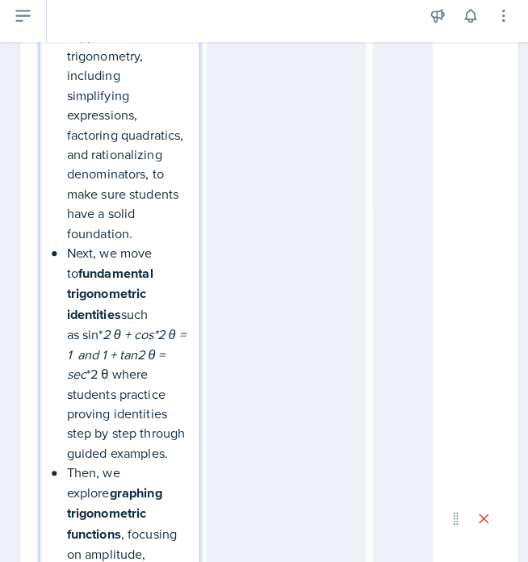
click at [127, 329] on em "2 θ + cos⁡*2 θ = 1 and 1 + tan⁡2 θ = sec" at bounding box center [124, 357] width 119 height 56
click at [89, 349] on p "Next, we move to fundamental trigonometric identities such as sin⁡* 2 θ + cos⁡*…" at bounding box center [123, 356] width 117 height 215
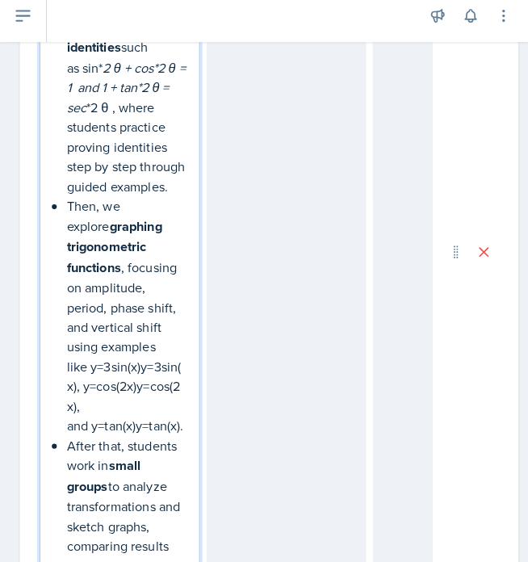
scroll to position [1161, 0]
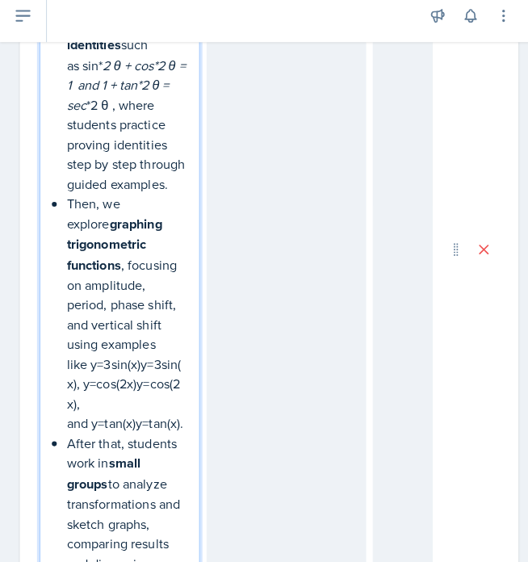
click at [115, 359] on p "Then, we explore graphing trigonometric functions , focusing on amplitude, peri…" at bounding box center [123, 317] width 117 height 235
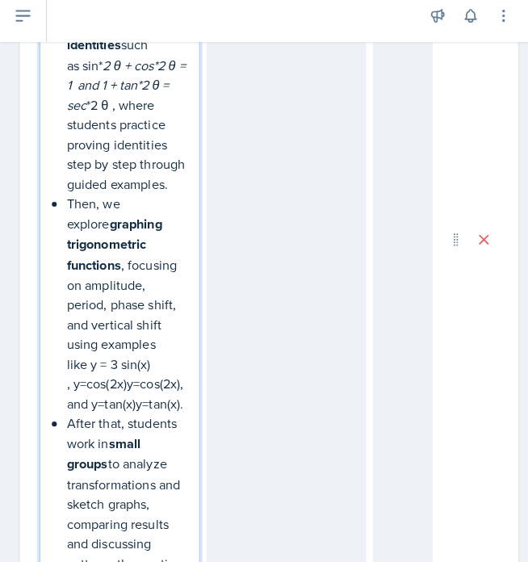
click at [116, 376] on p "Then, we explore graphing trigonometric functions , focusing on amplitude, peri…" at bounding box center [123, 307] width 117 height 215
click at [150, 395] on p "Then, we explore graphing trigonometric functions , focusing on amplitude, peri…" at bounding box center [123, 307] width 117 height 215
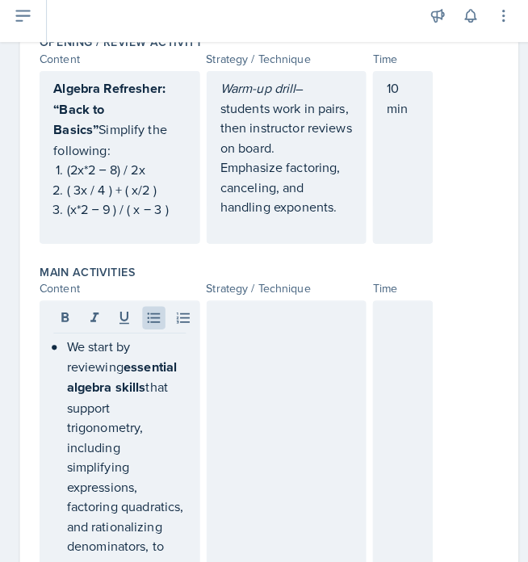
scroll to position [690, 0]
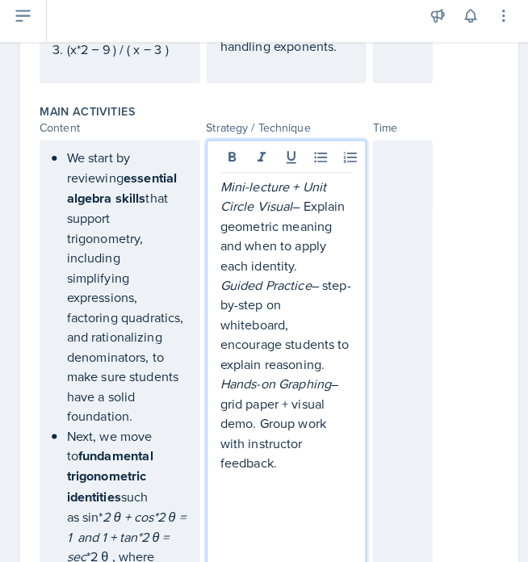
scroll to position [720, 0]
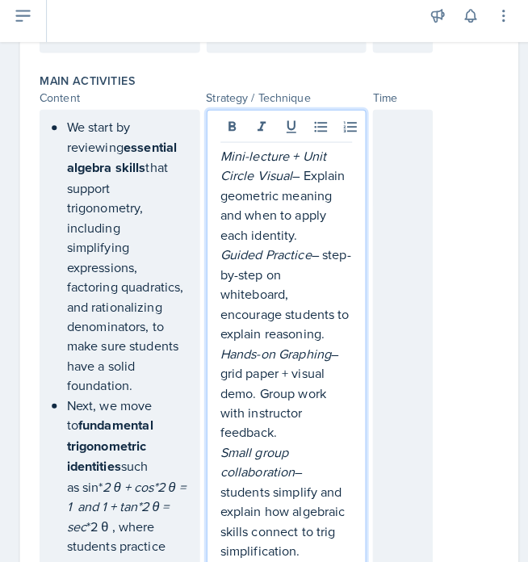
click at [278, 463] on em "Small group collaboration" at bounding box center [252, 463] width 73 height 37
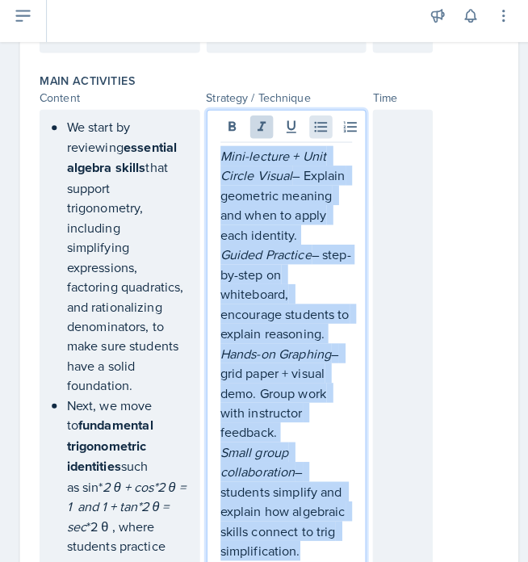
click at [313, 130] on icon at bounding box center [314, 135] width 12 height 10
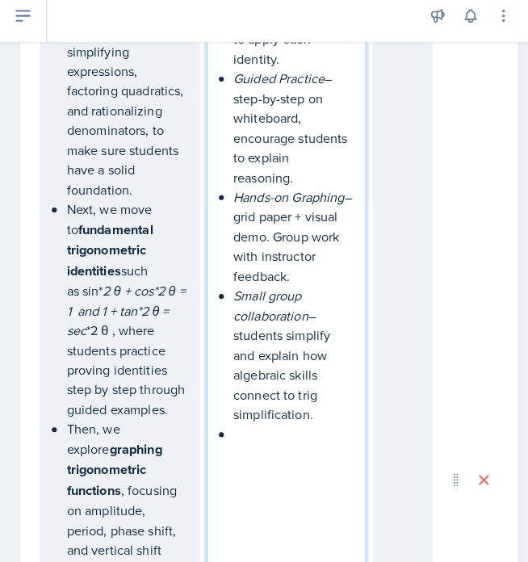
scroll to position [940, 0]
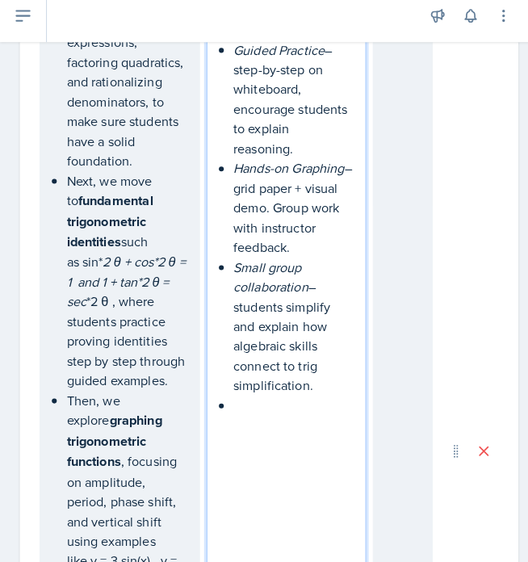
click at [266, 424] on div "Mini-lecture + Unit Circle Visual – Explain geometric meaning and when to apply…" at bounding box center [281, 453] width 157 height 1110
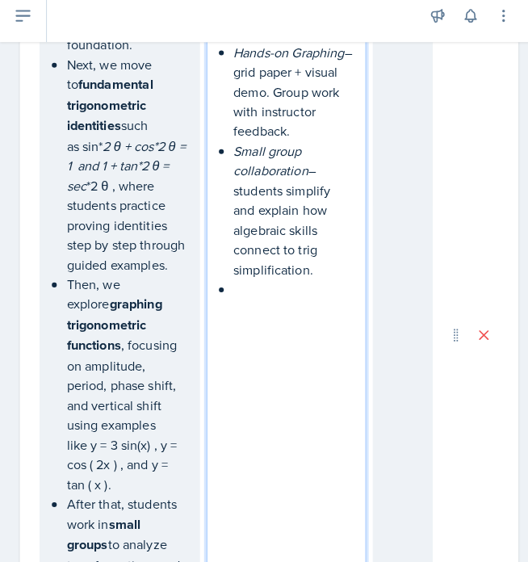
scroll to position [896, 0]
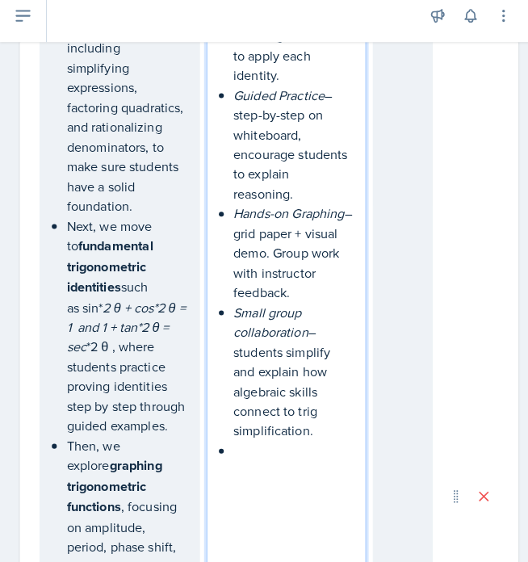
click at [399, 334] on div at bounding box center [395, 497] width 59 height 1110
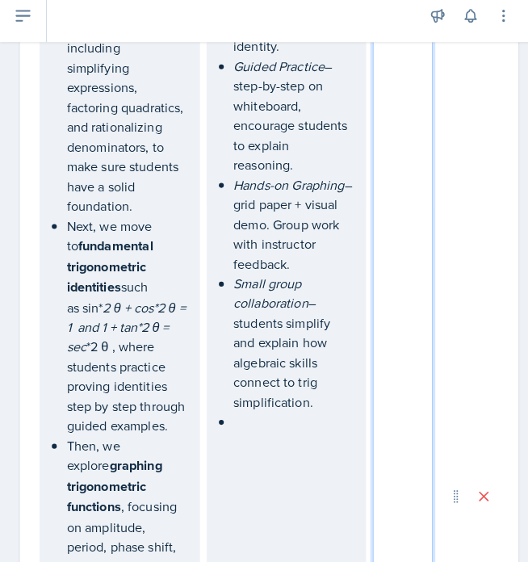
click at [249, 418] on ul "Mini-lecture + Unit Circle Visual – Explain geometric meaning and when to apply…" at bounding box center [287, 191] width 117 height 484
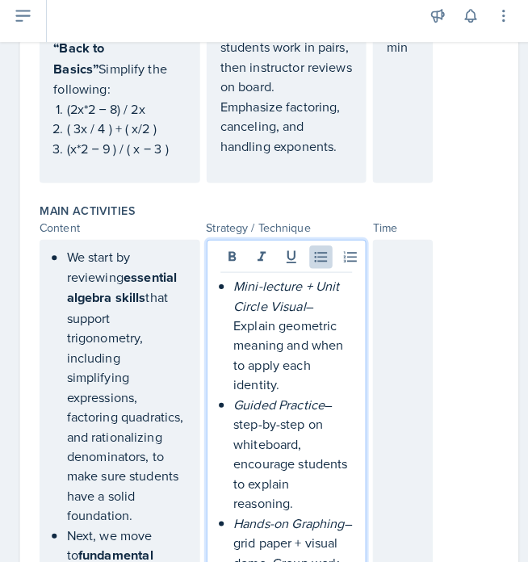
scroll to position [588, 0]
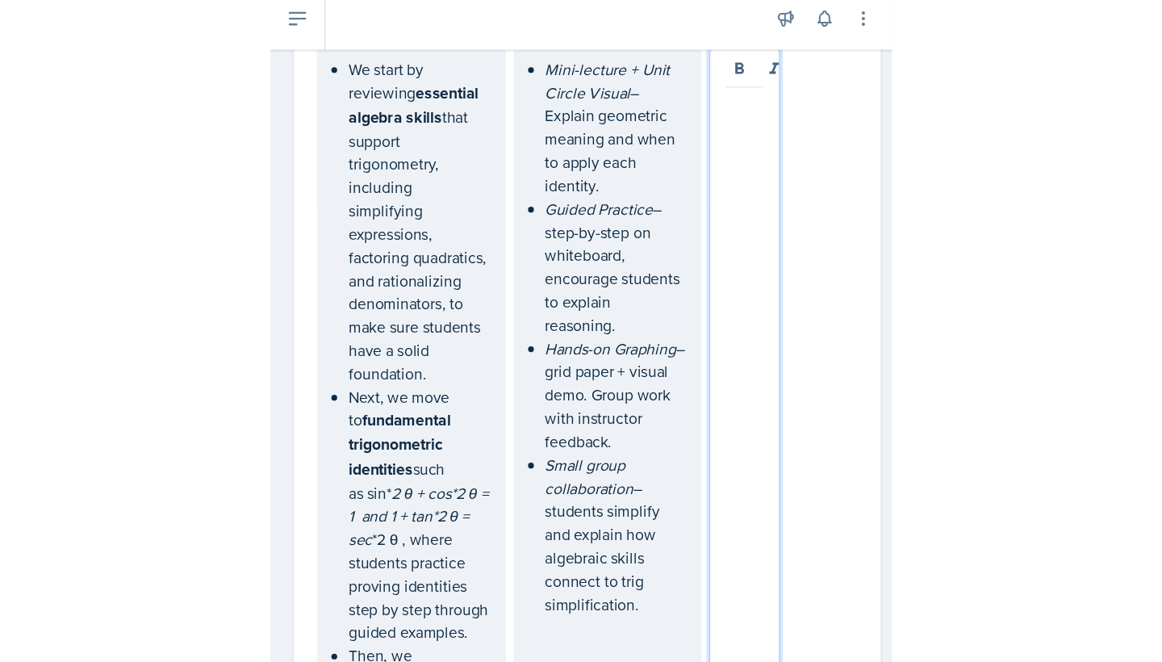
scroll to position [752, 0]
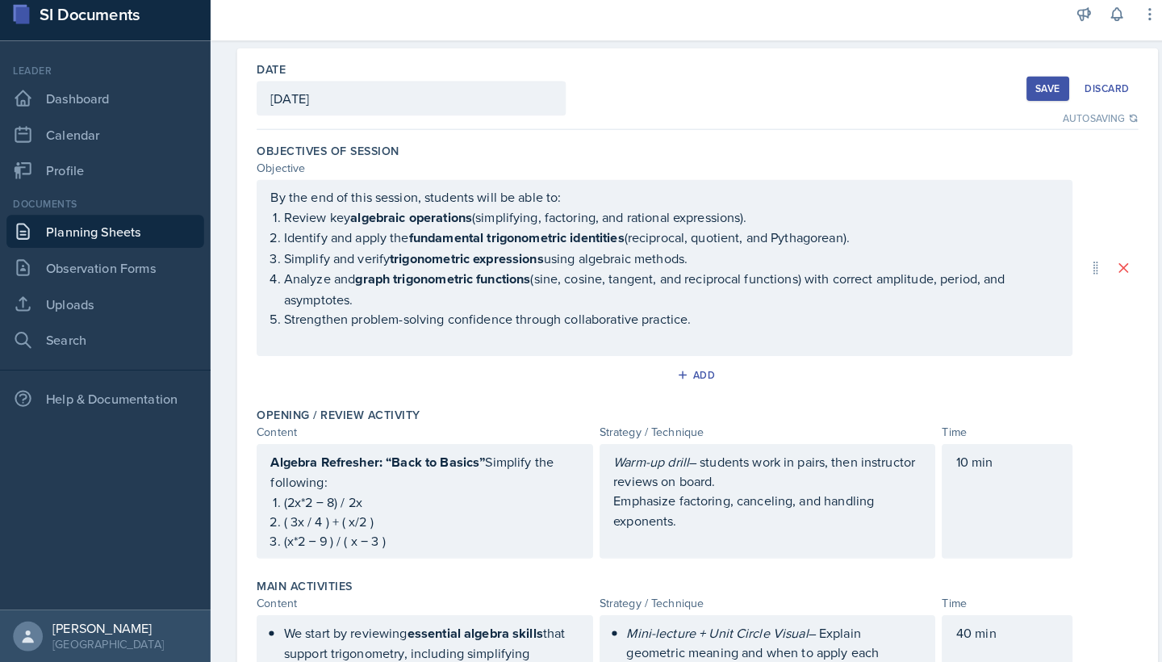
scroll to position [87, 0]
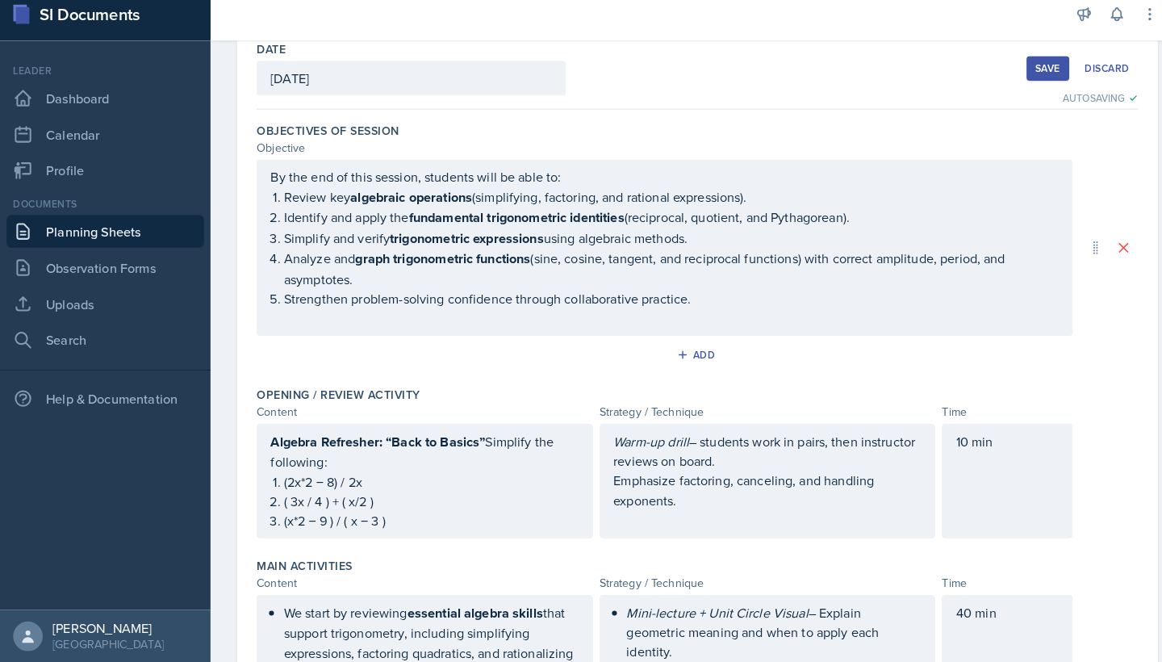
click at [527, 73] on div "Save" at bounding box center [1028, 79] width 24 height 13
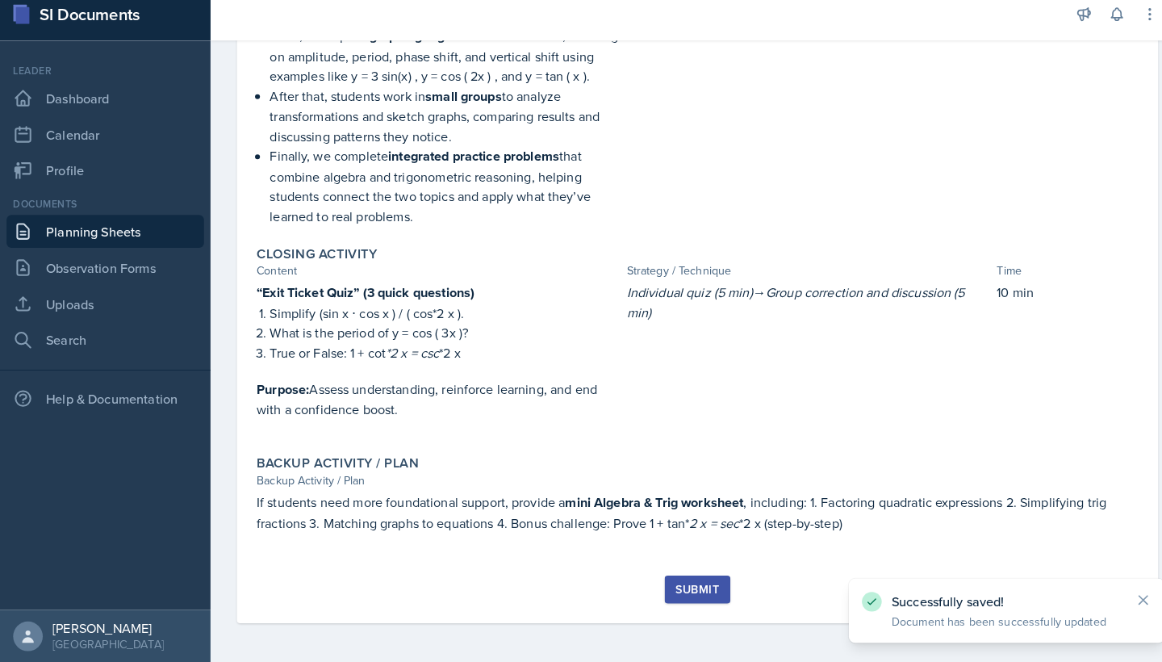
scroll to position [712, 0]
click at [75, 294] on link "Uploads" at bounding box center [103, 310] width 194 height 32
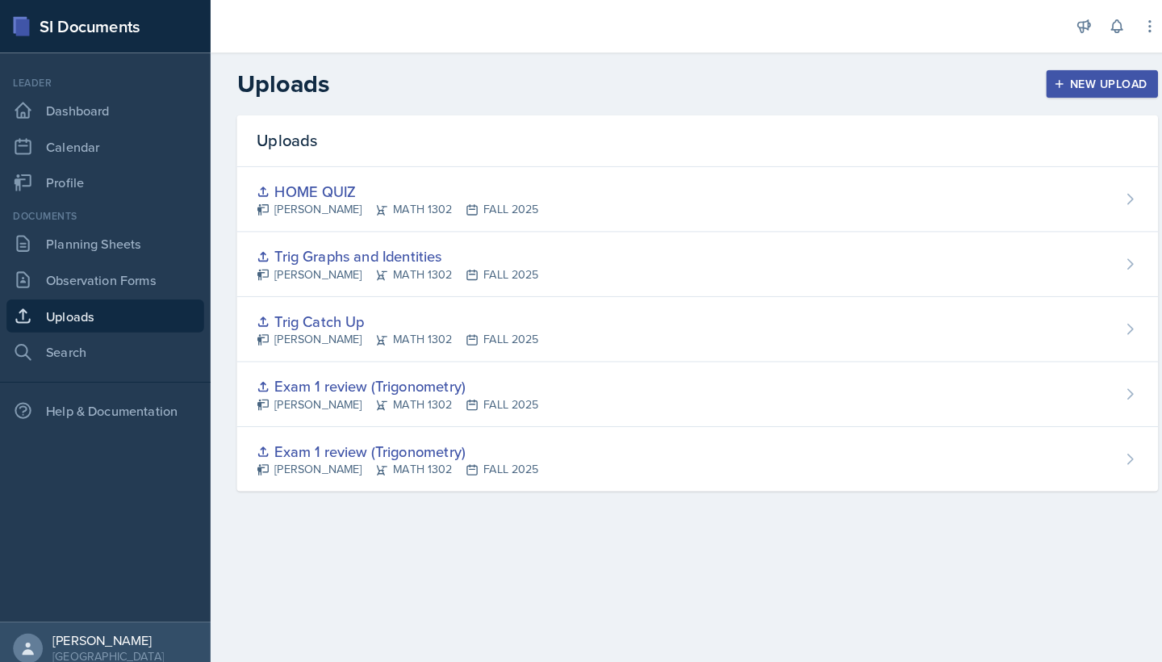
click at [527, 85] on div "New Upload" at bounding box center [1082, 82] width 90 height 13
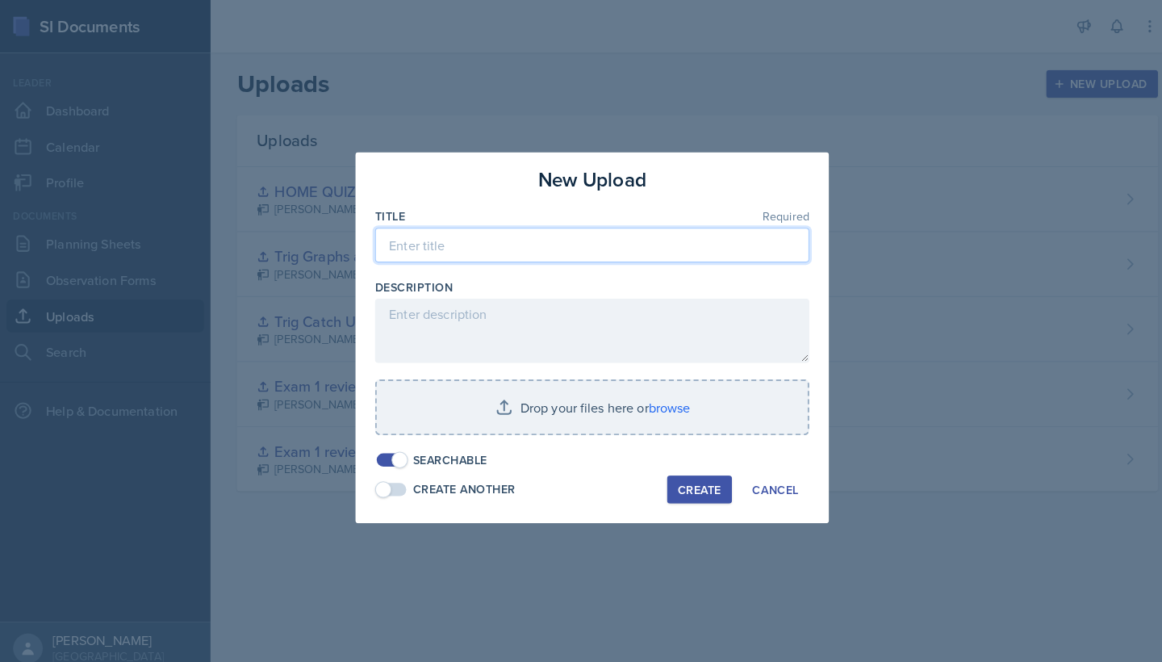
click at [521, 253] on input at bounding box center [581, 241] width 426 height 34
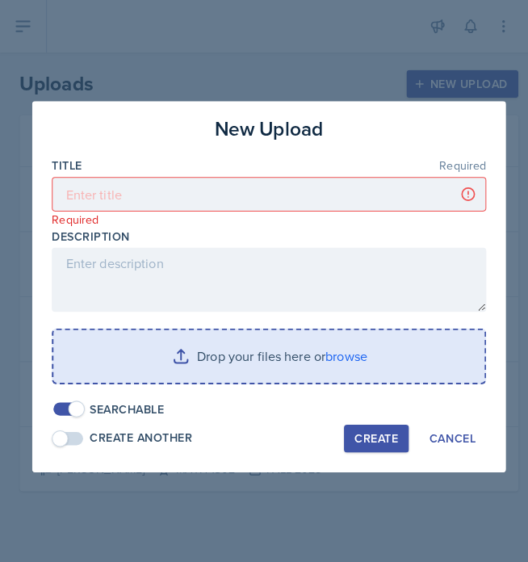
click at [341, 350] on input "file" at bounding box center [263, 350] width 423 height 52
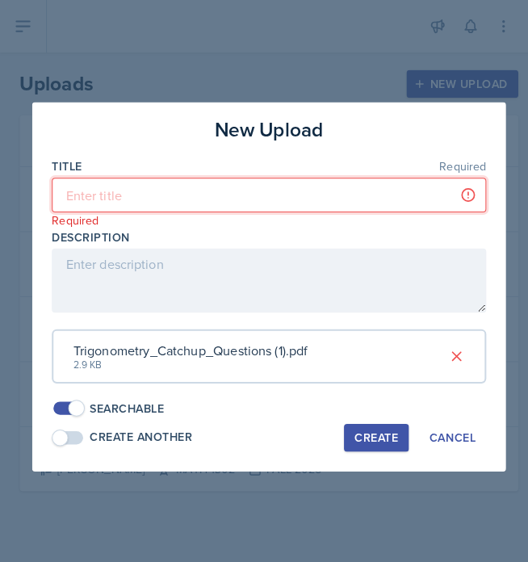
click at [123, 191] on input at bounding box center [264, 191] width 426 height 34
paste input "Trigonometry Catch-Up Practice Questions (covering algebra review, trigonometri…"
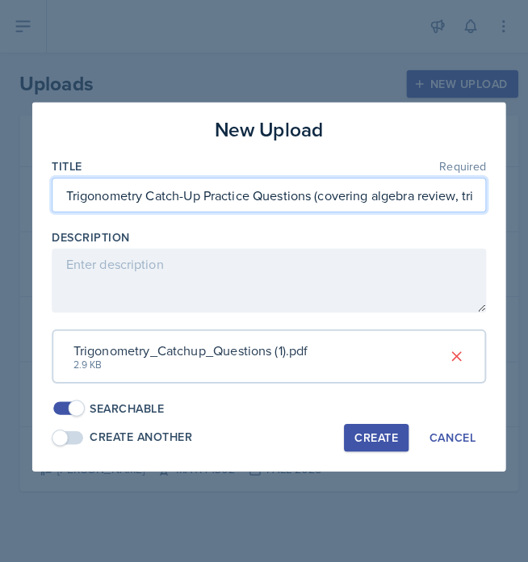
drag, startPoint x: 467, startPoint y: 199, endPoint x: 307, endPoint y: 198, distance: 160.6
click at [307, 198] on input "Trigonometry Catch-Up Practice Questions (covering algebra review, trigonometri…" at bounding box center [264, 191] width 426 height 34
type input "Trigonometry Catch-Up Practice Questions"
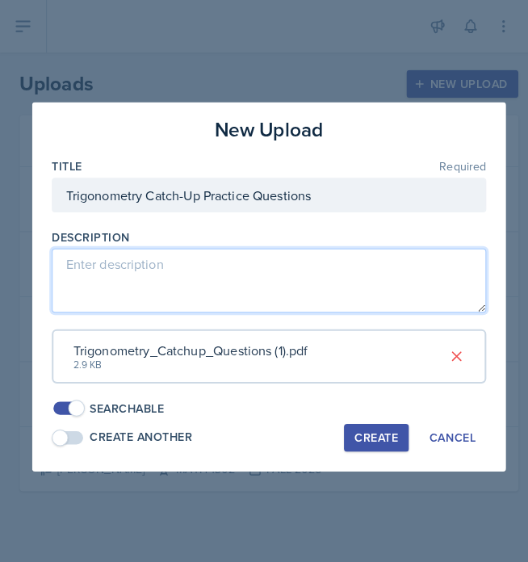
click at [157, 287] on textarea at bounding box center [264, 275] width 426 height 63
paste textarea "(covering algebra review, trigonometric identities, graphs, and mixed challenge…"
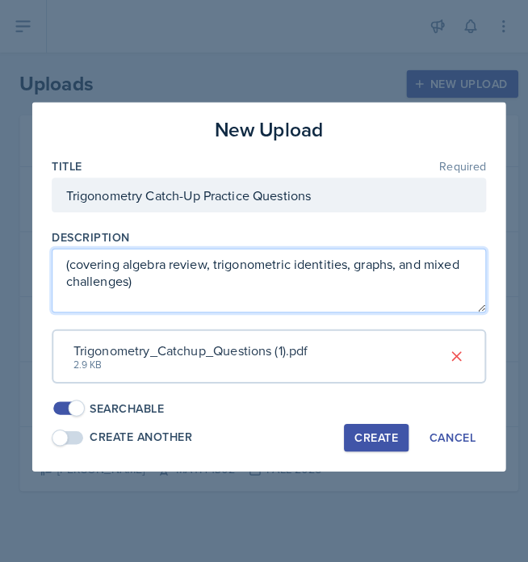
type textarea "(covering algebra review, trigonometric identities, graphs, and mixed challenge…"
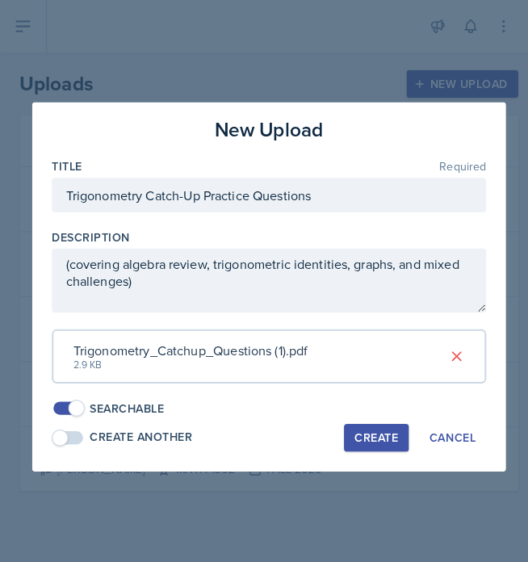
click at [375, 424] on div "Create" at bounding box center [369, 429] width 43 height 13
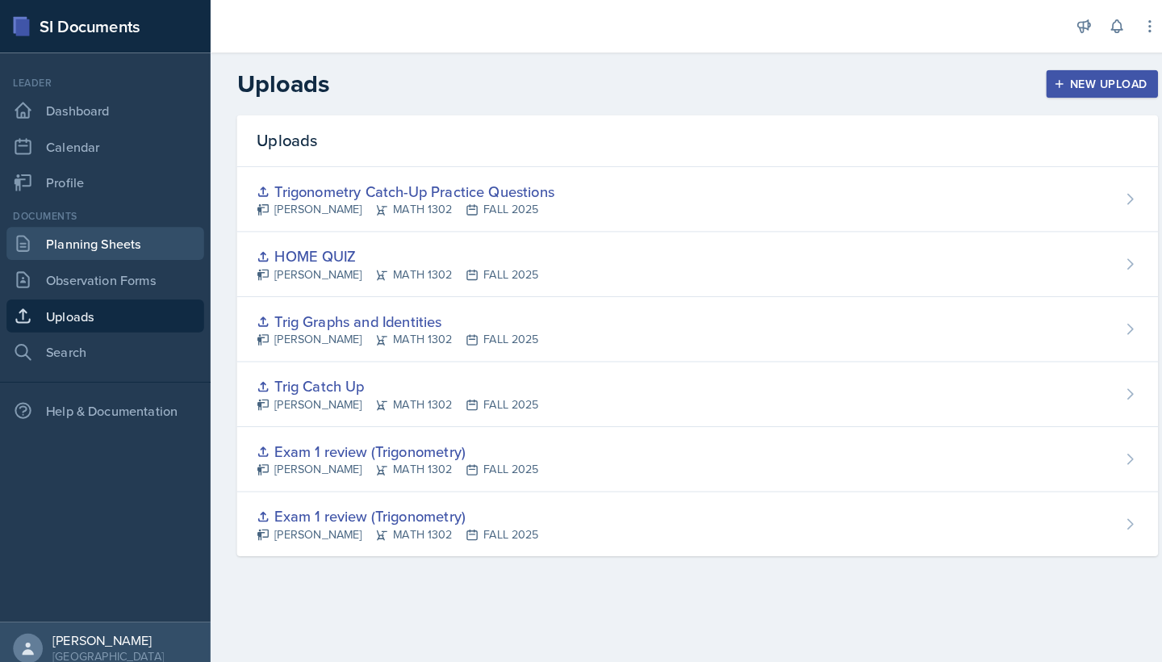
click at [102, 245] on link "Planning Sheets" at bounding box center [103, 239] width 194 height 32
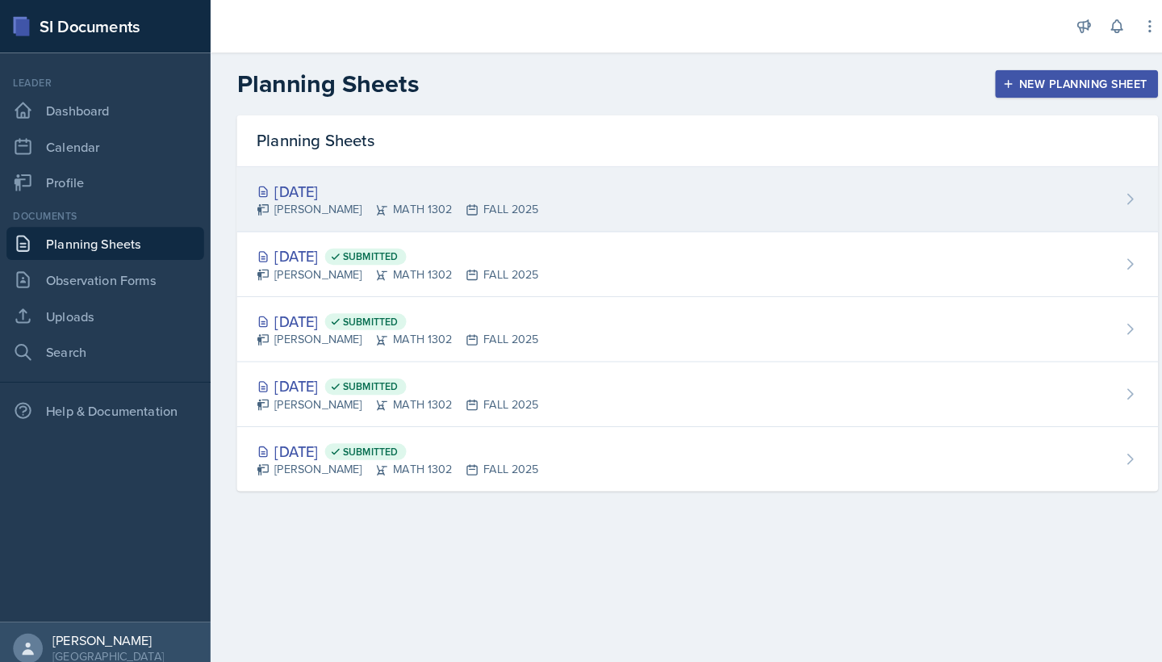
click at [490, 192] on div "[DATE]" at bounding box center [390, 188] width 277 height 22
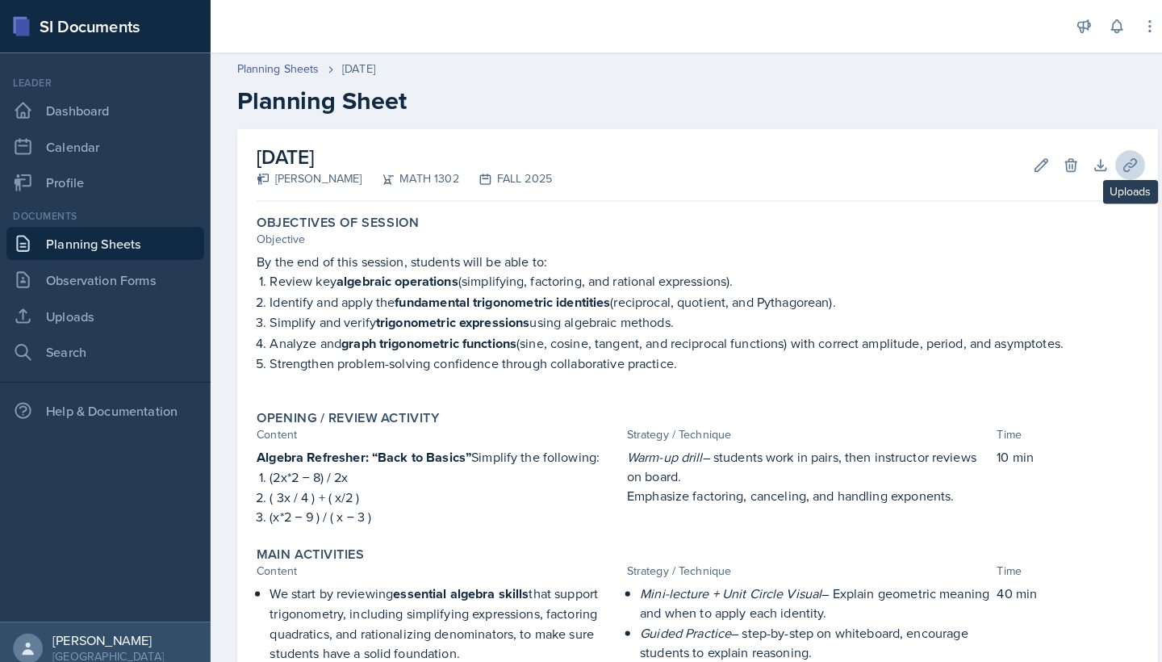
click at [527, 162] on icon at bounding box center [1108, 162] width 12 height 12
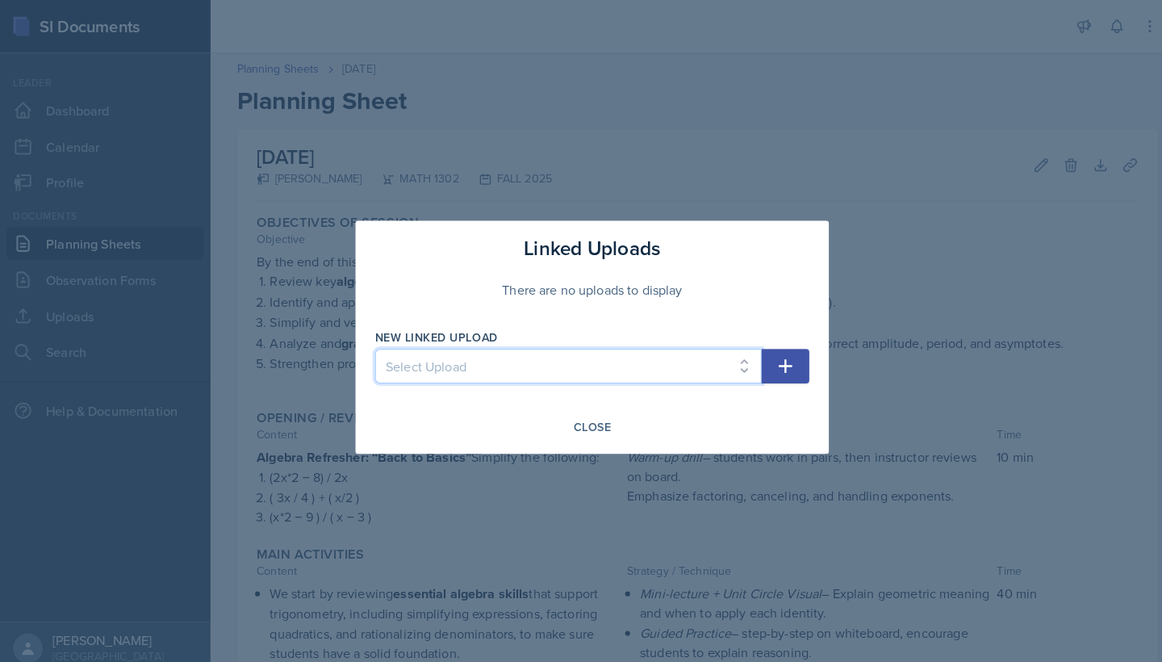
select select "05c8f807-b2e2-499f-b262-8f276cf3950e"
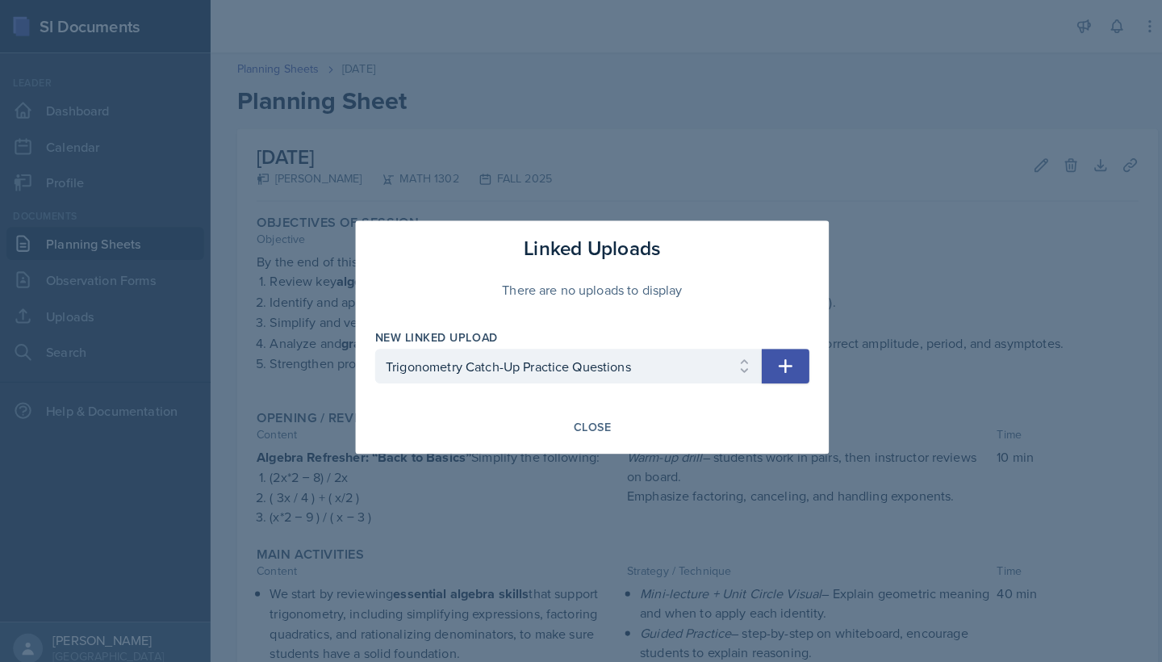
click at [527, 358] on icon "button" at bounding box center [771, 360] width 14 height 14
select select
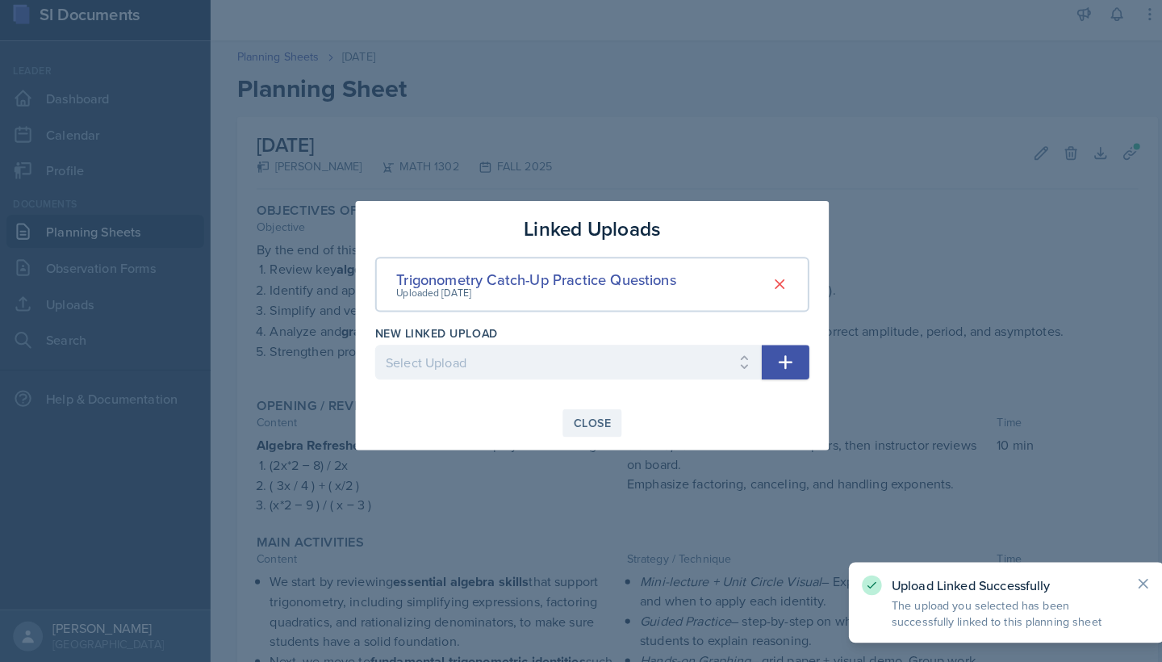
click at [527, 420] on div "Close" at bounding box center [580, 426] width 37 height 13
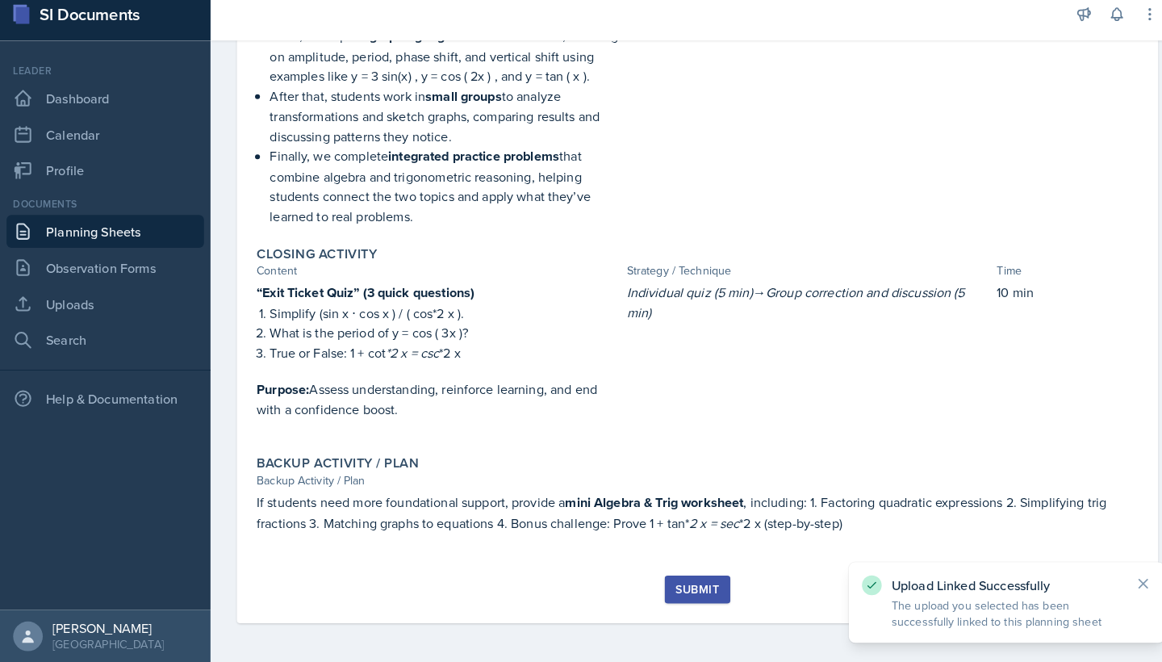
scroll to position [712, 0]
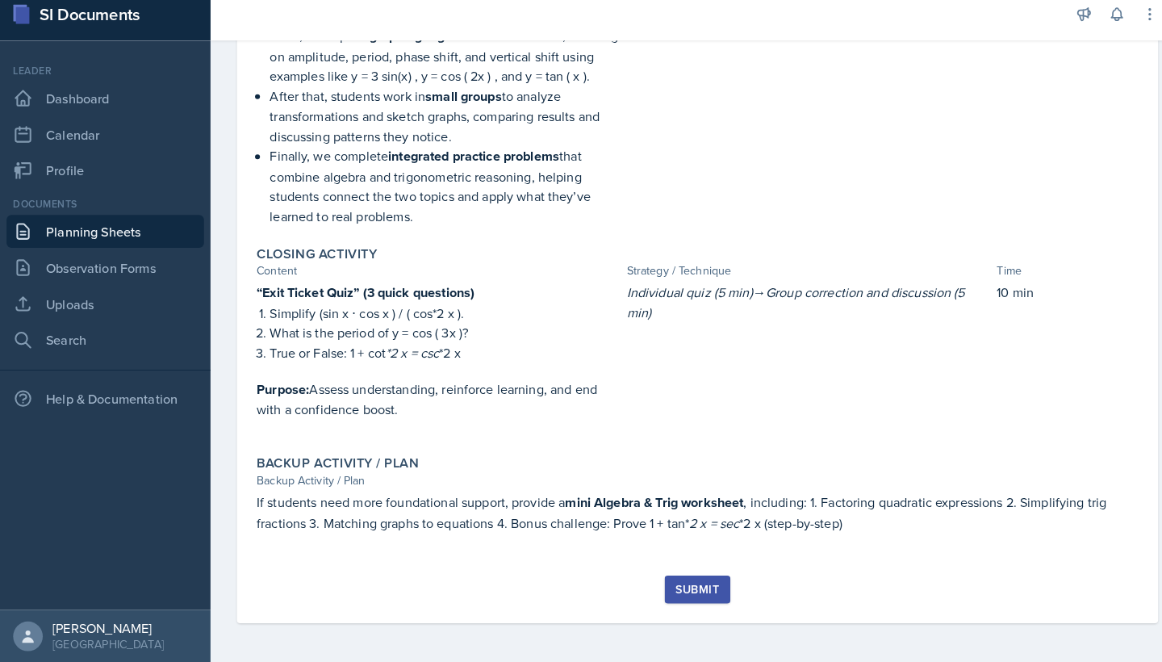
click at [527, 561] on div "Submit" at bounding box center [684, 589] width 43 height 13
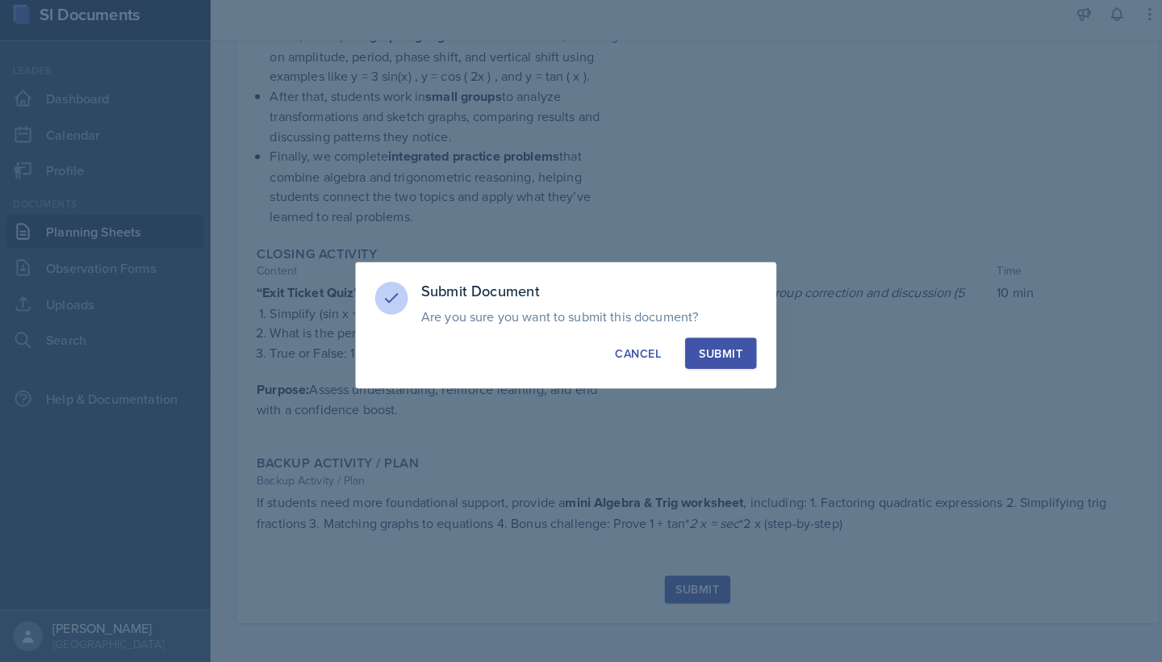
click at [527, 350] on div "Submit" at bounding box center [707, 358] width 43 height 16
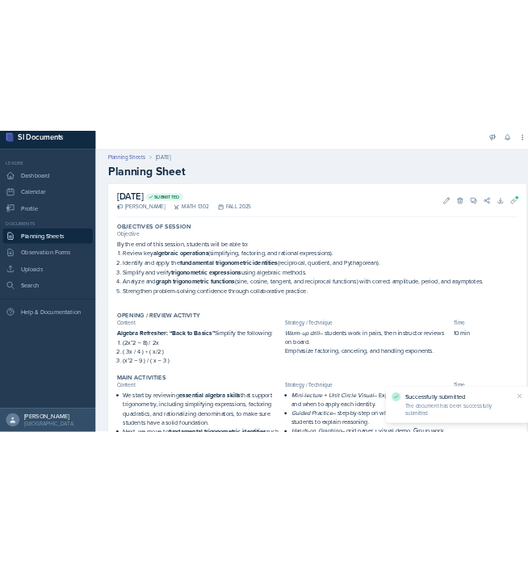
scroll to position [0, 0]
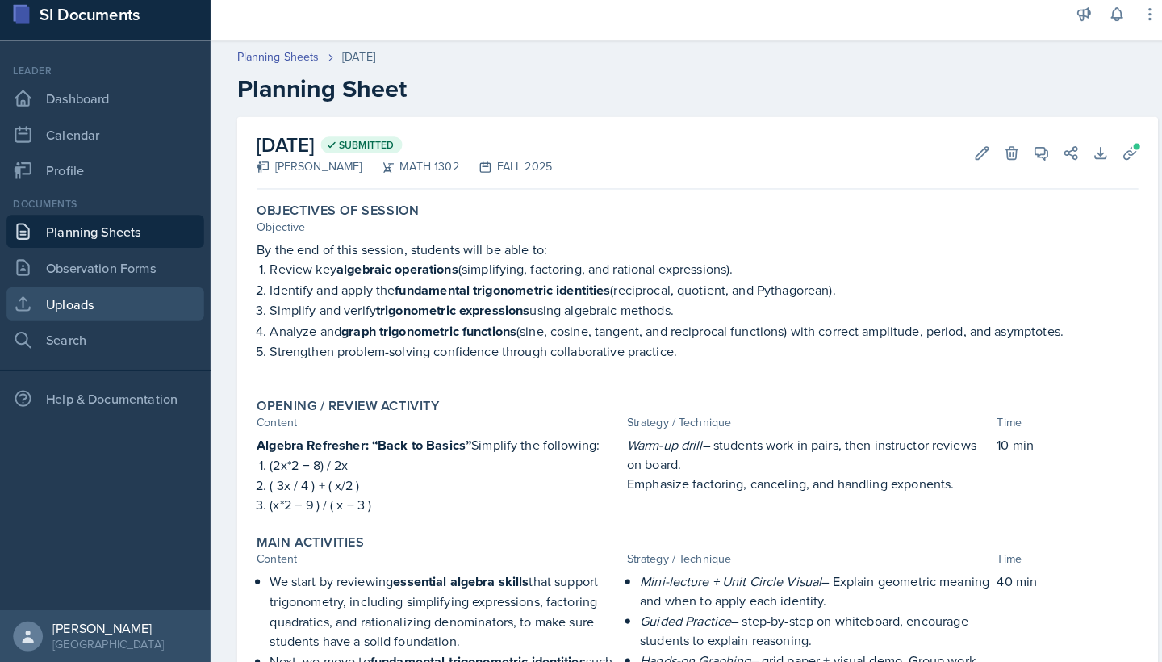
click at [83, 302] on link "Uploads" at bounding box center [103, 310] width 194 height 32
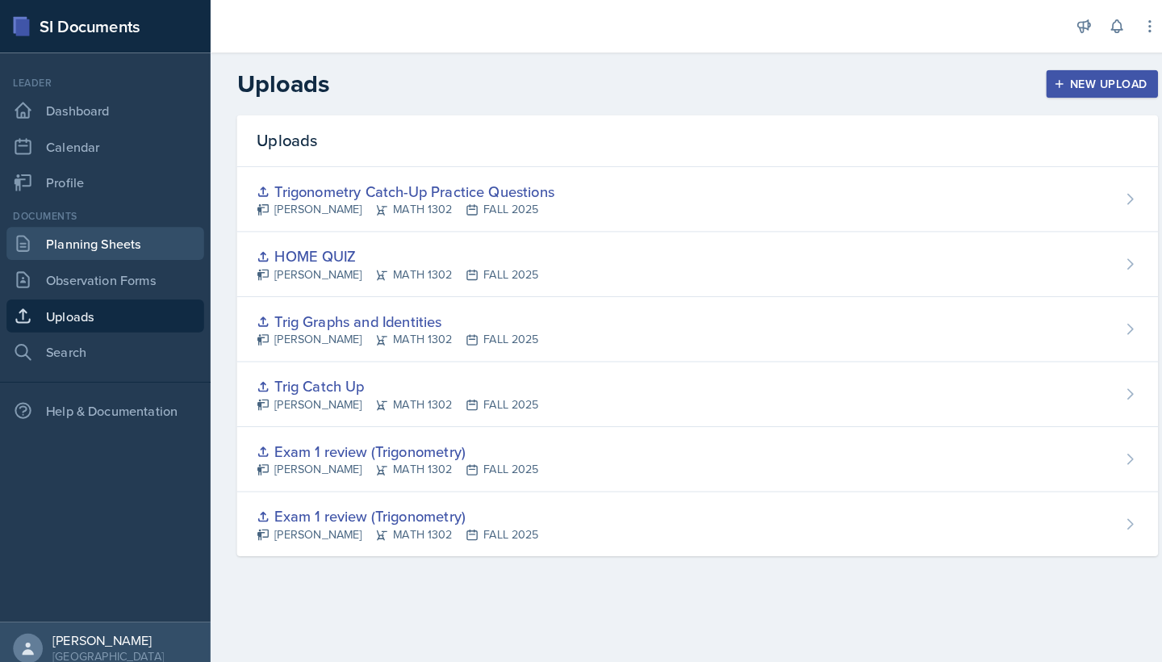
click at [67, 241] on link "Planning Sheets" at bounding box center [103, 239] width 194 height 32
